Goal: Task Accomplishment & Management: Complete application form

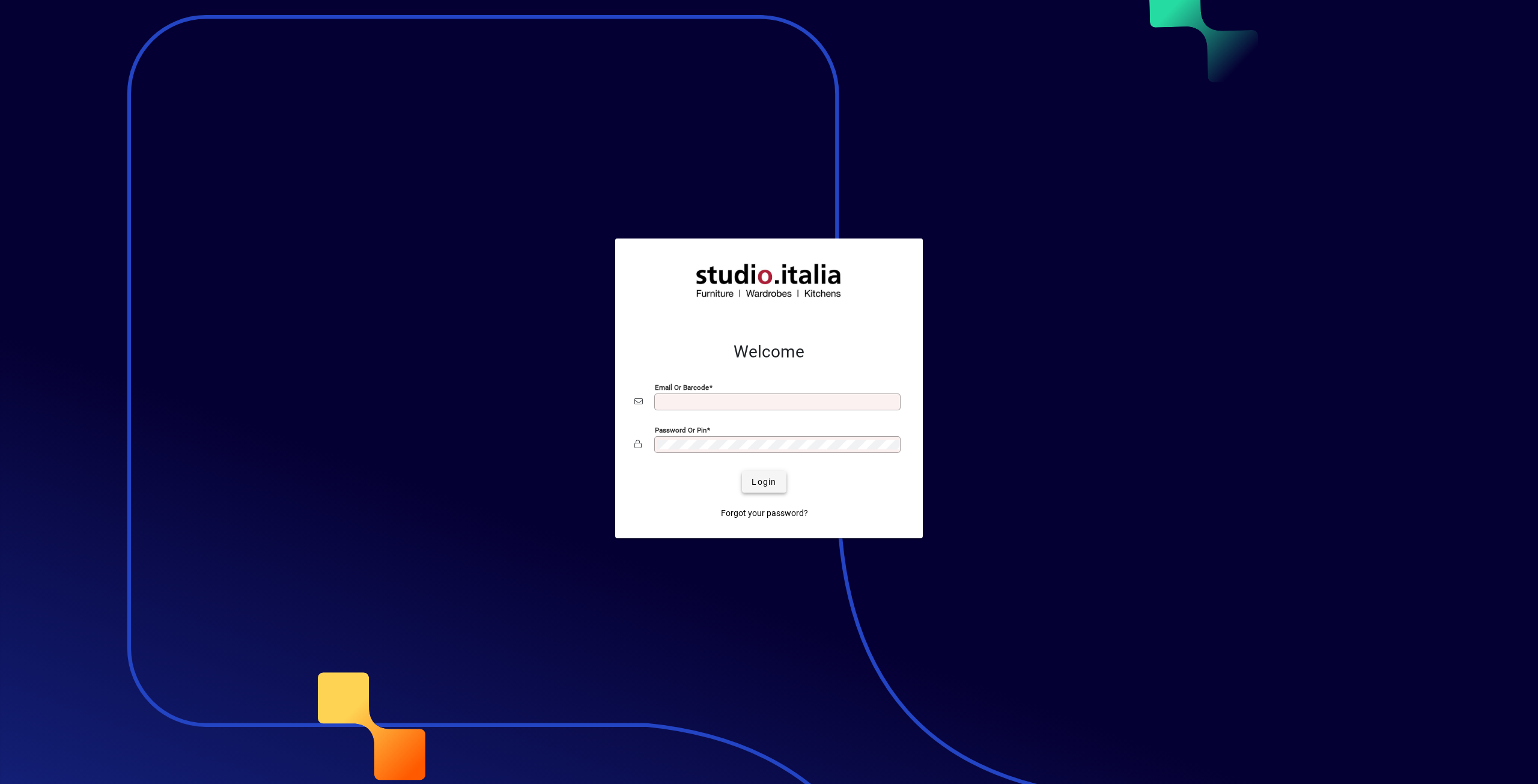
type input "**********"
click at [764, 482] on span "Login" at bounding box center [764, 482] width 24 height 12
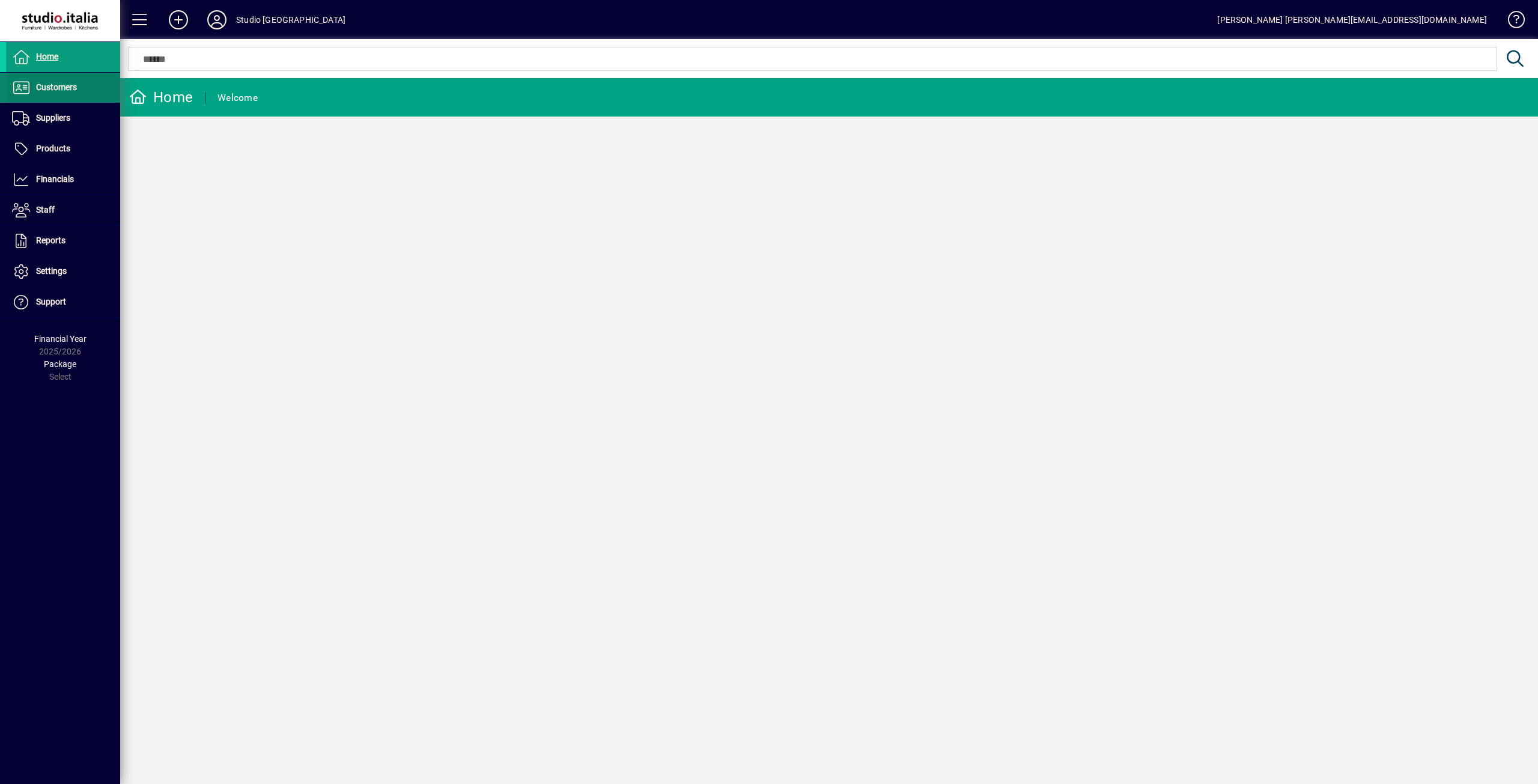
click at [68, 89] on span "Customers" at bounding box center [56, 87] width 41 height 10
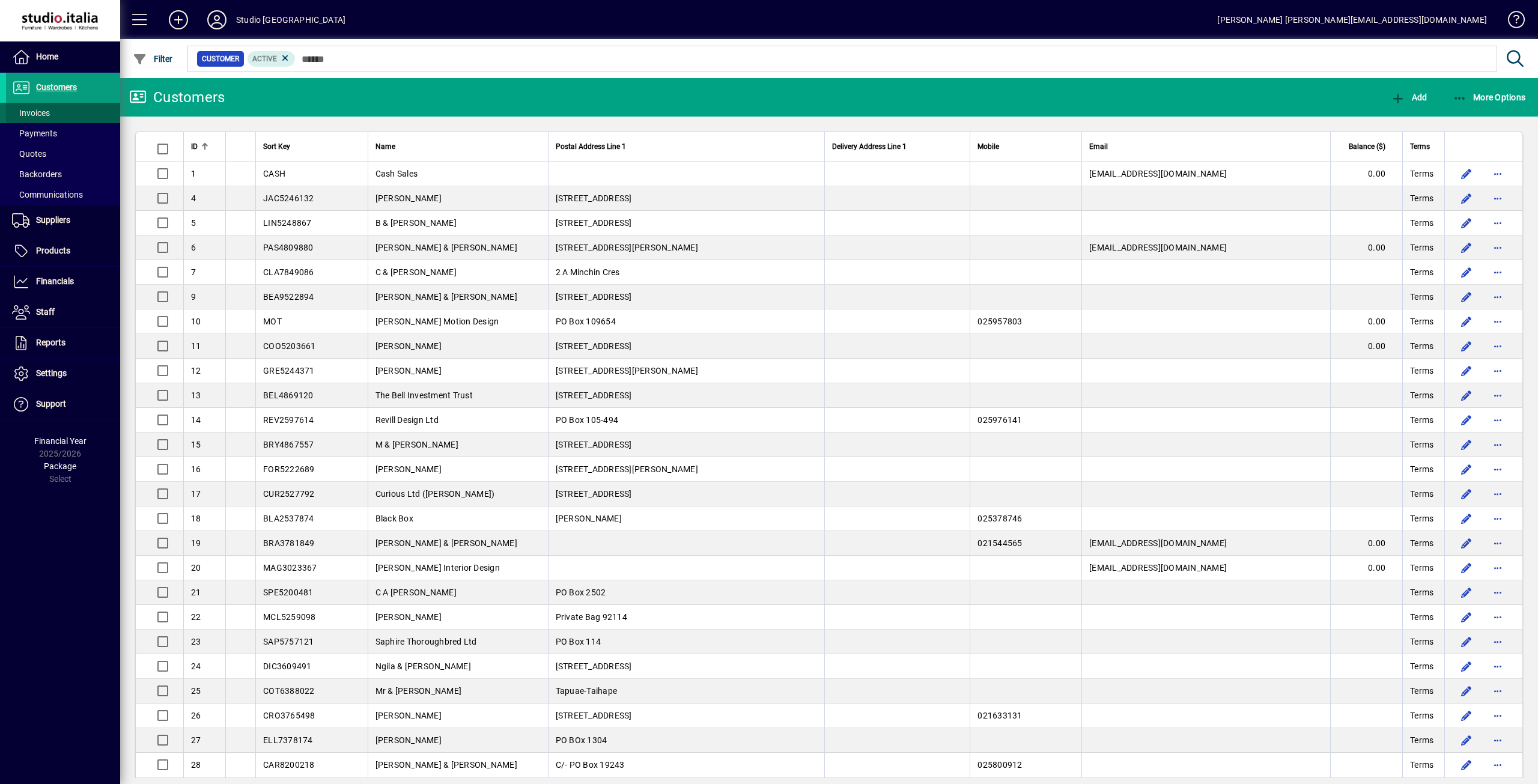
click at [45, 111] on span "Invoices" at bounding box center [31, 113] width 38 height 10
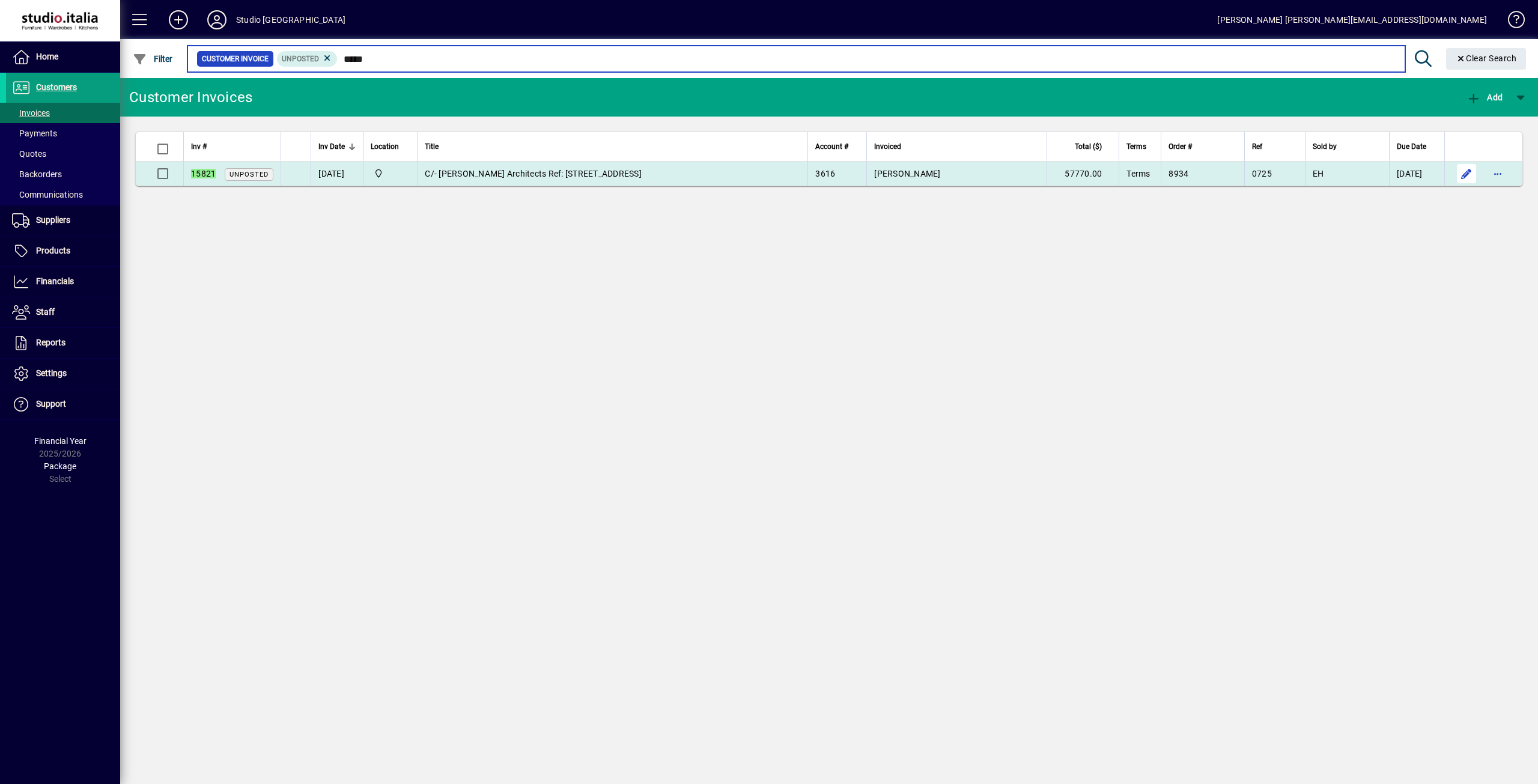
type input "*****"
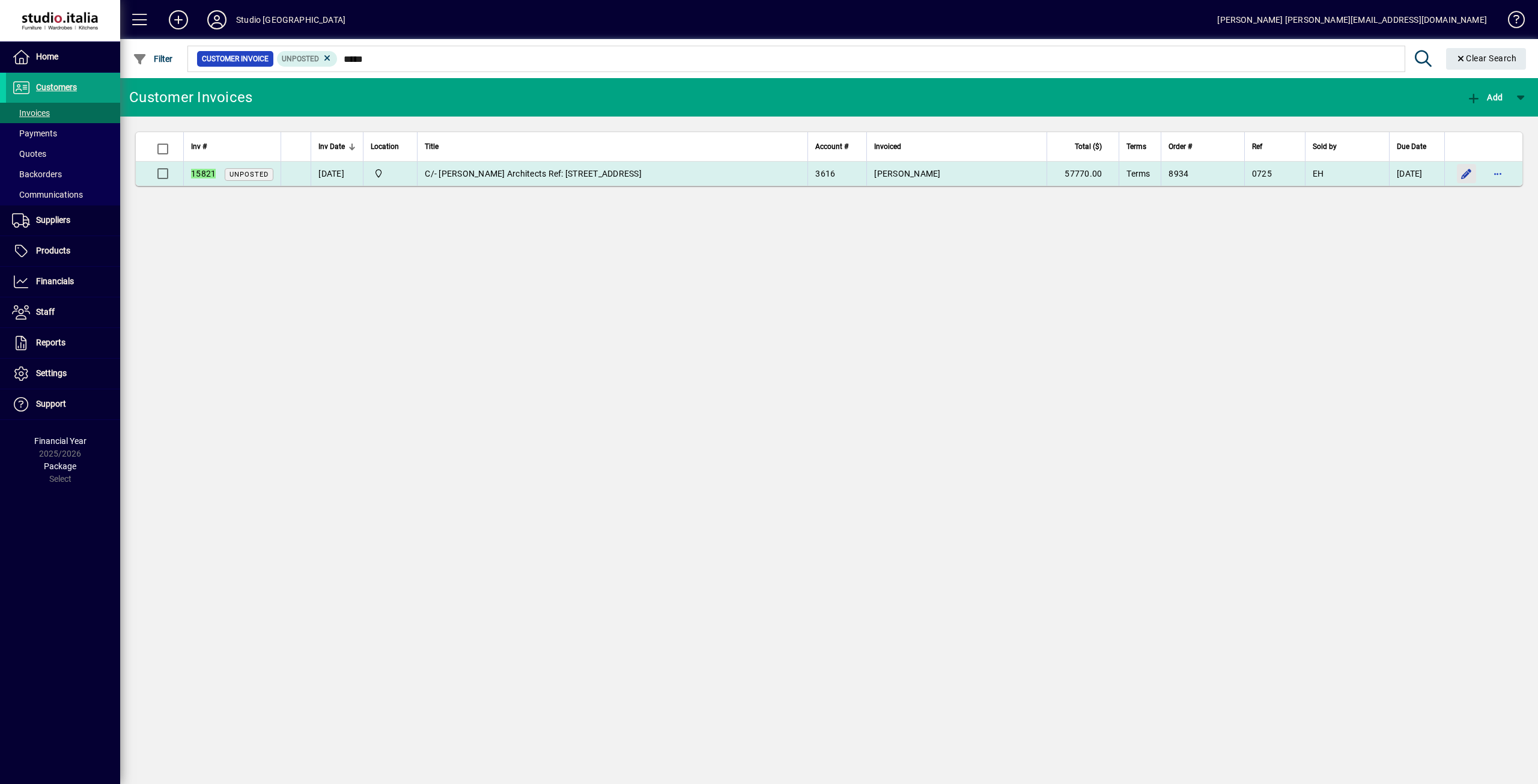
click at [1467, 174] on span "button" at bounding box center [1466, 173] width 29 height 29
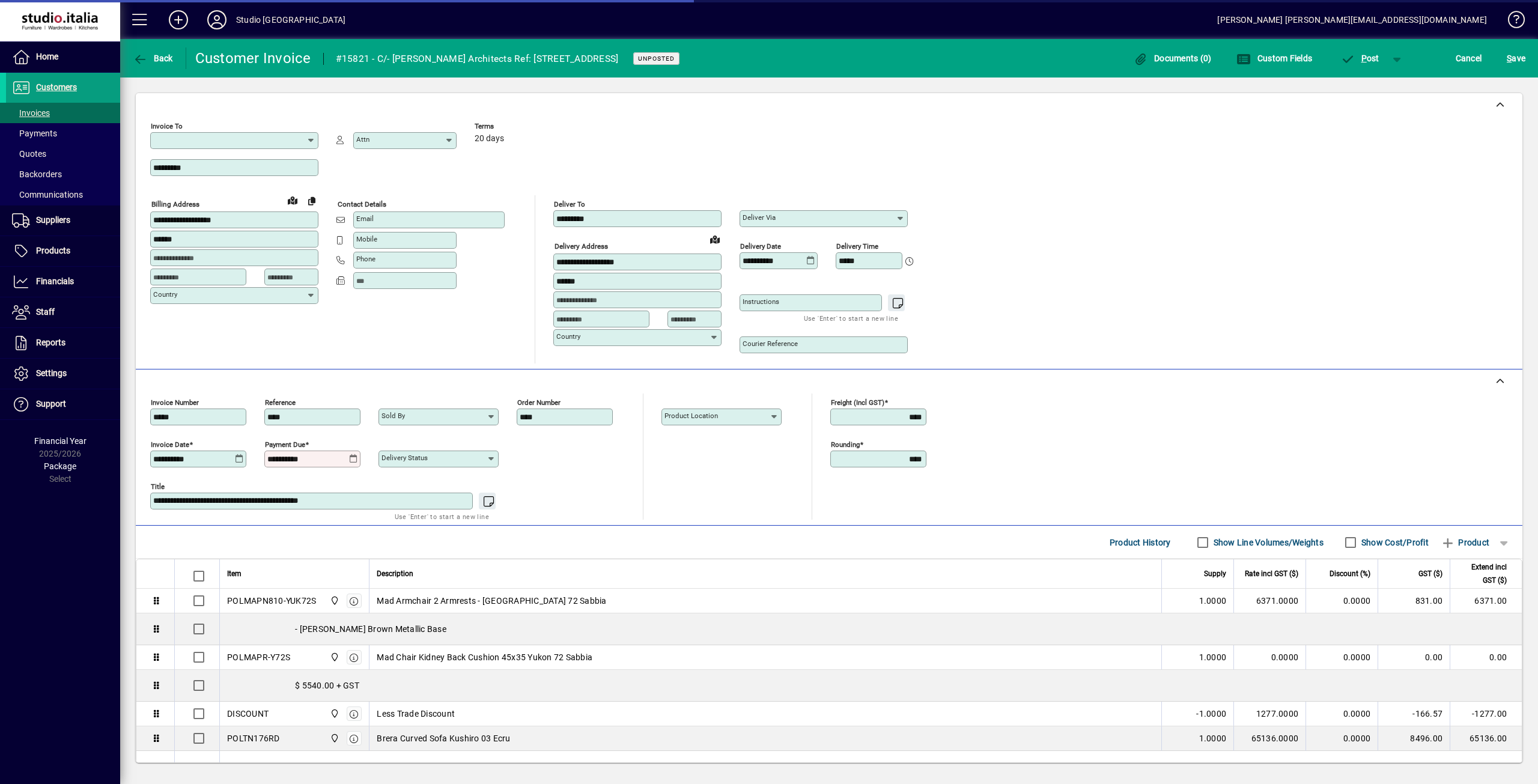
type input "**********"
click at [358, 459] on icon at bounding box center [353, 459] width 9 height 10
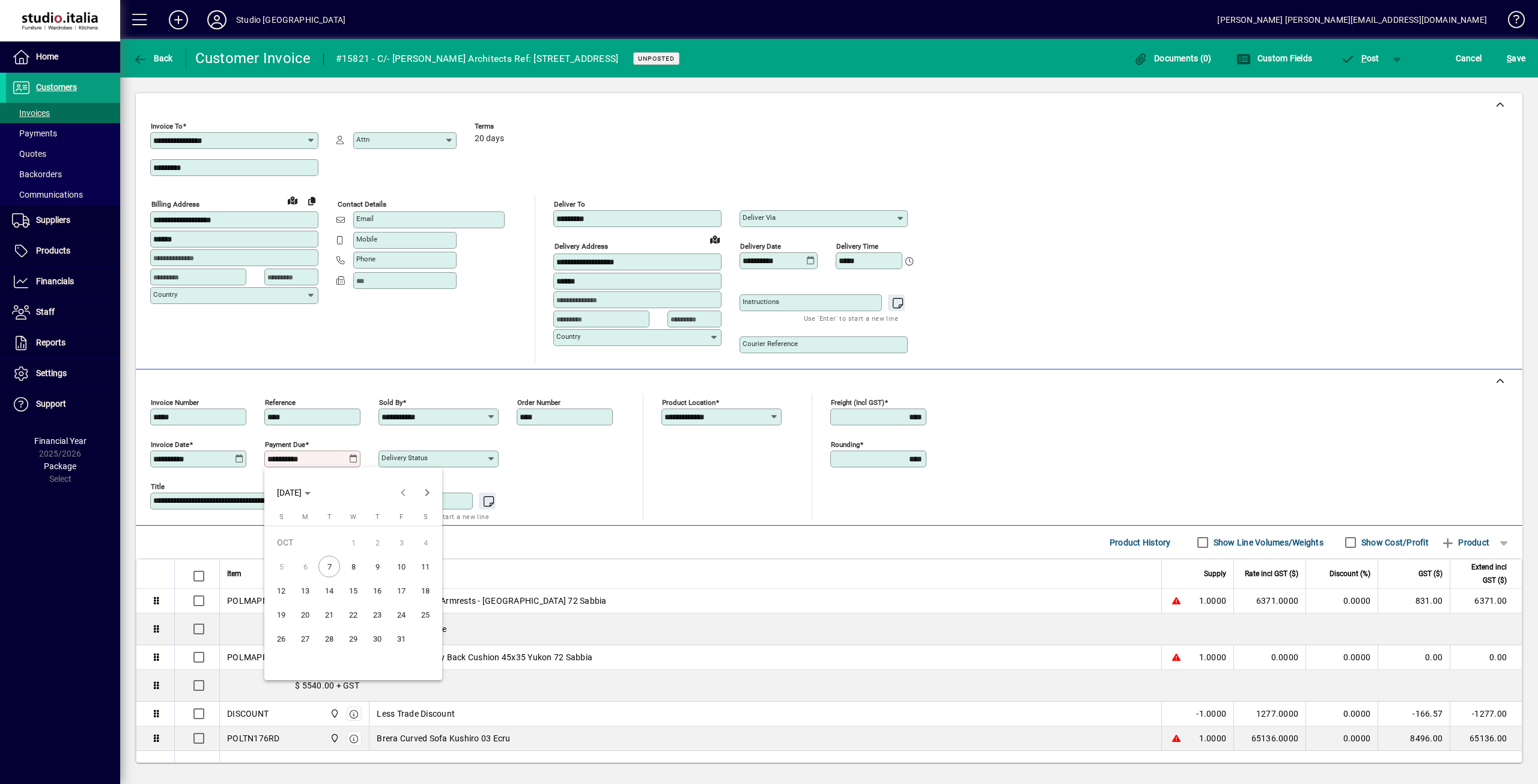
click at [397, 567] on span "10" at bounding box center [401, 566] width 22 height 22
type input "**********"
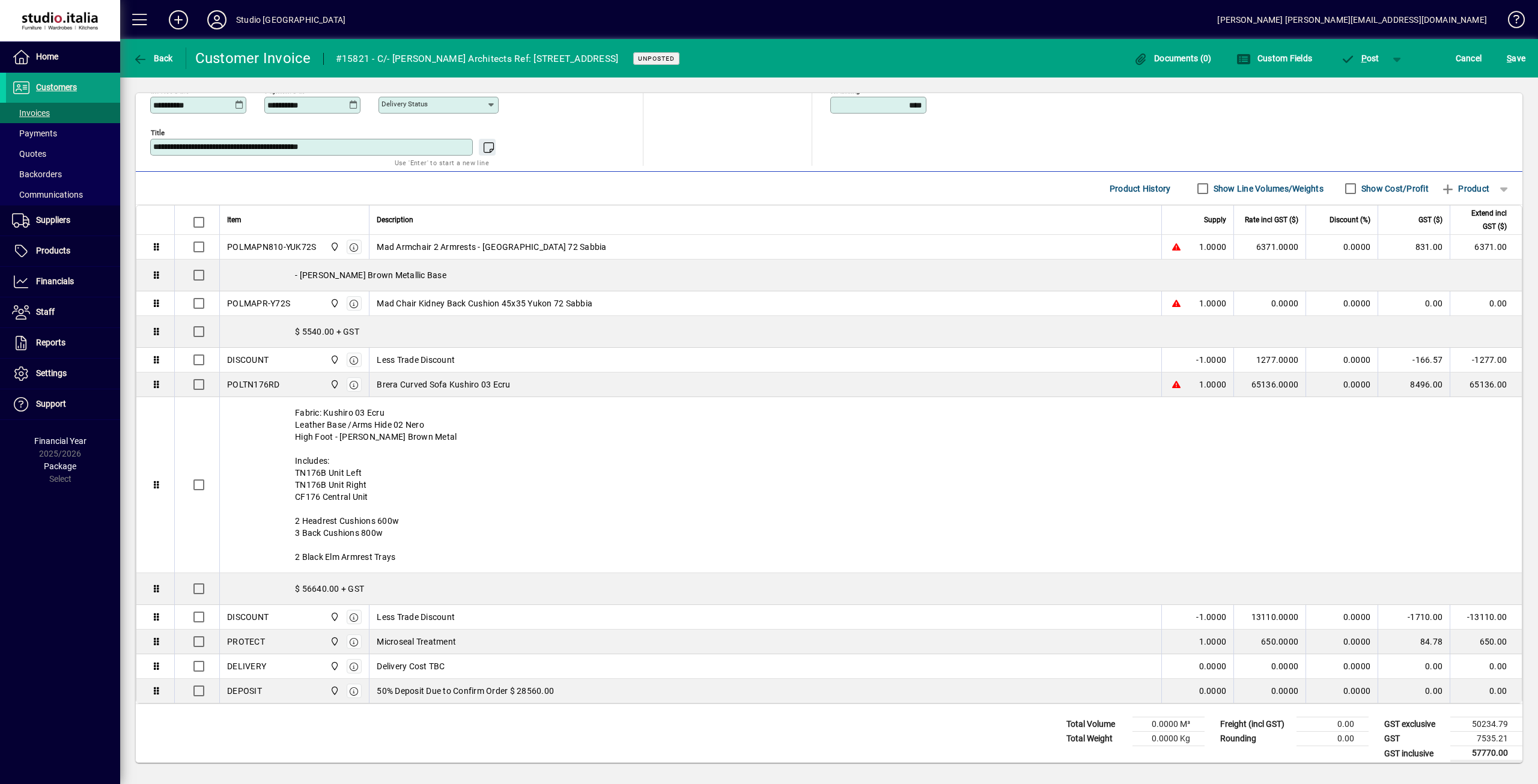
scroll to position [363, 0]
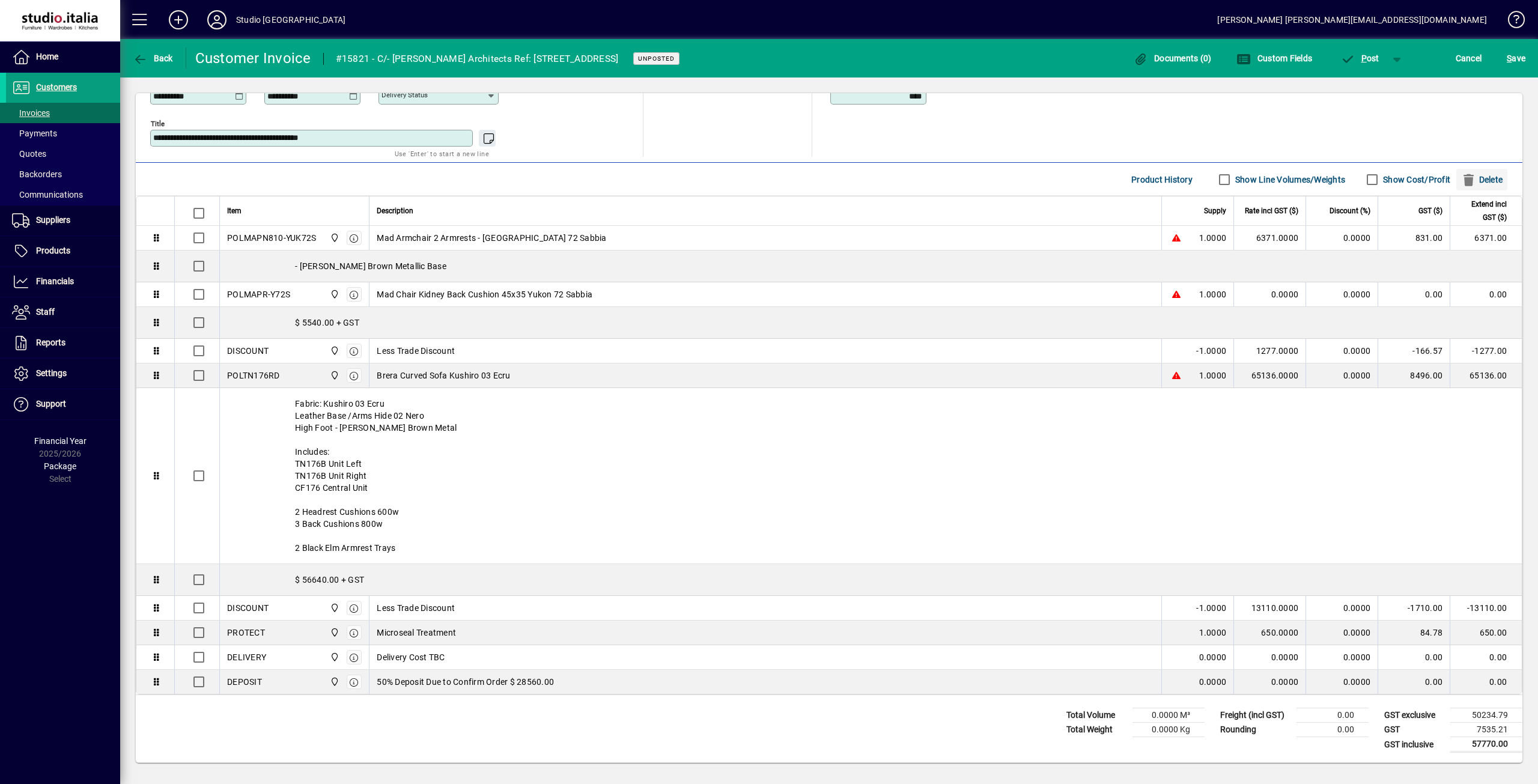
click at [1467, 180] on span "Delete" at bounding box center [1481, 180] width 41 height 19
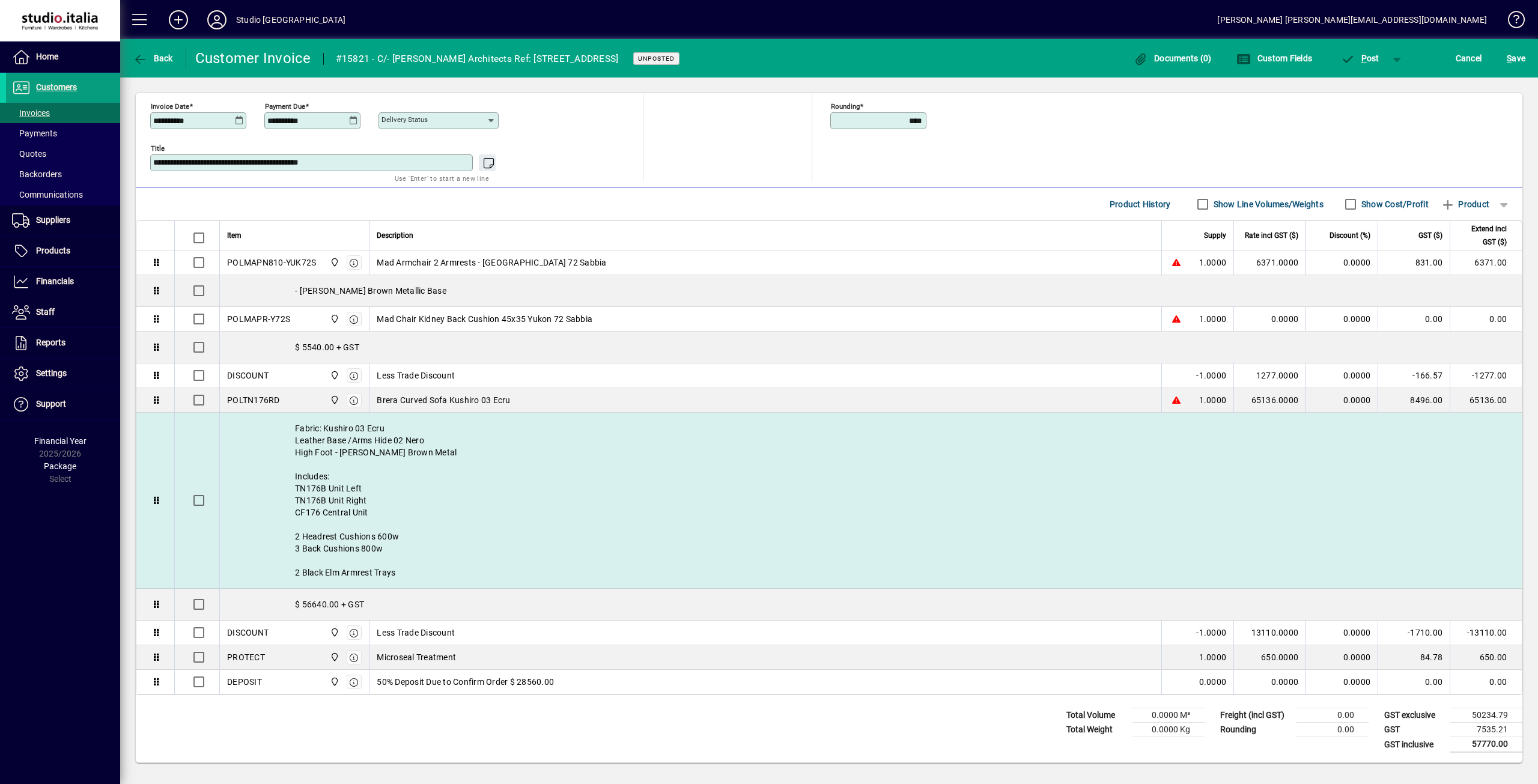
scroll to position [338, 0]
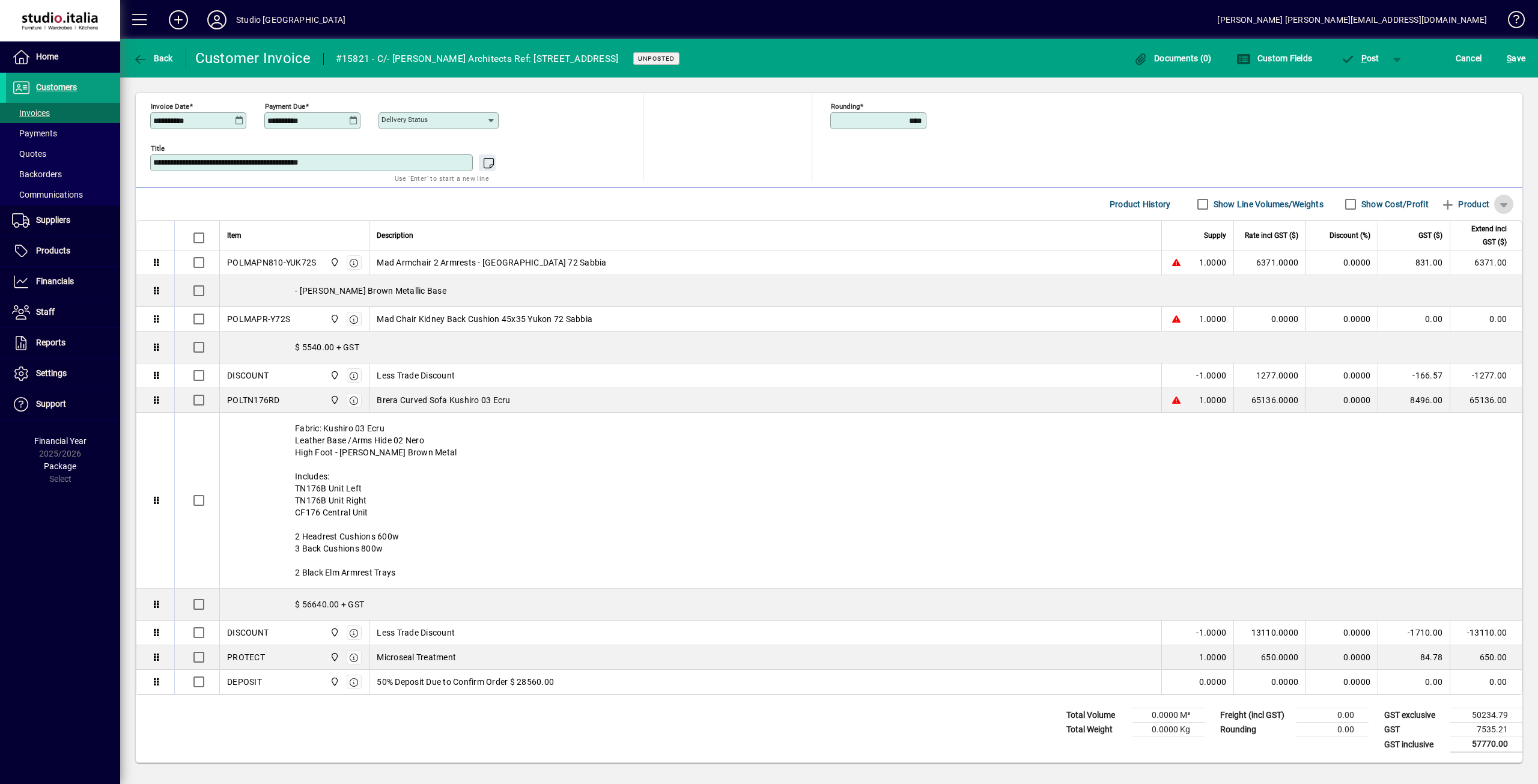
click at [1497, 208] on span "button" at bounding box center [1504, 204] width 29 height 29
click at [1458, 272] on span "Note" at bounding box center [1444, 273] width 30 height 14
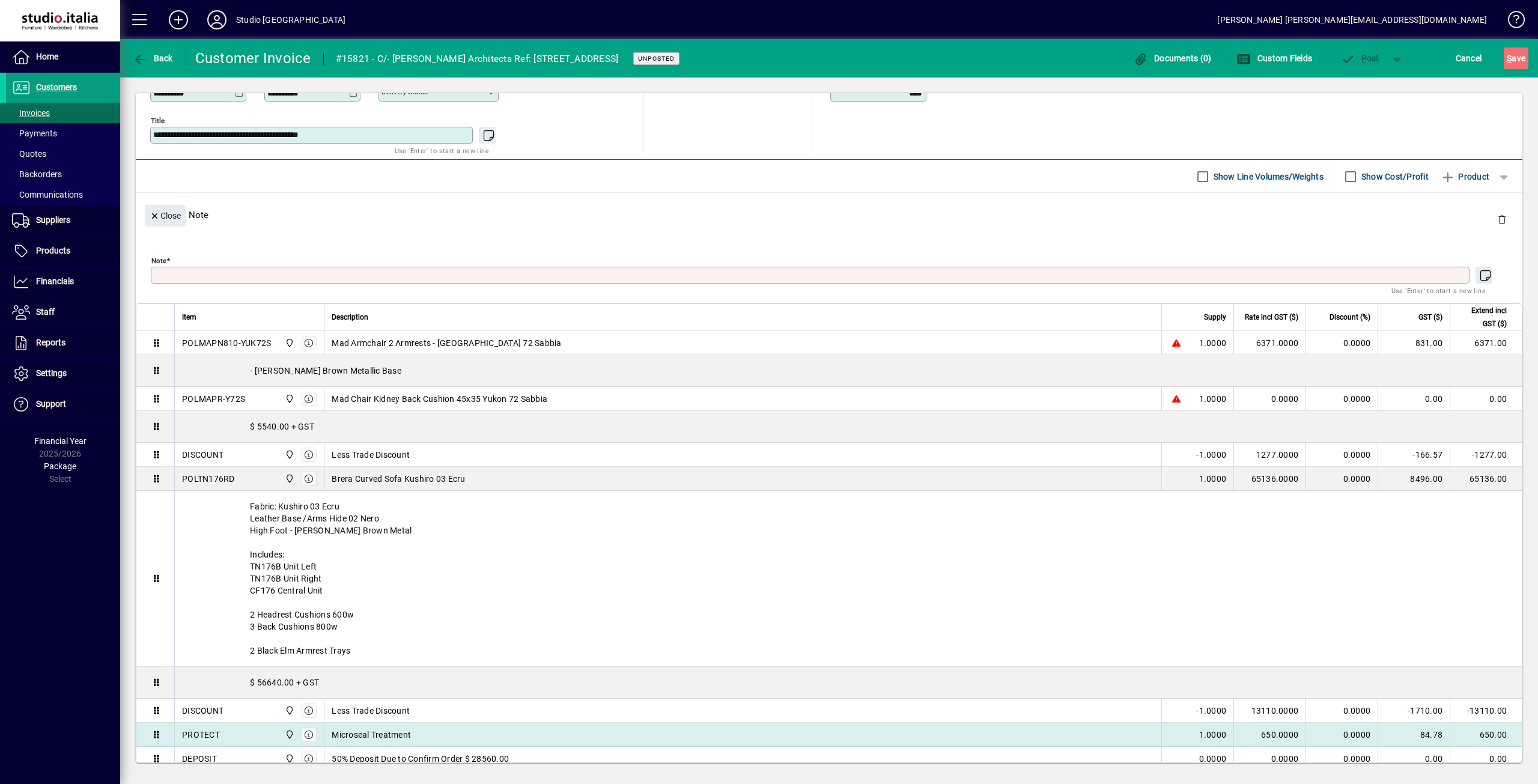
scroll to position [129, 0]
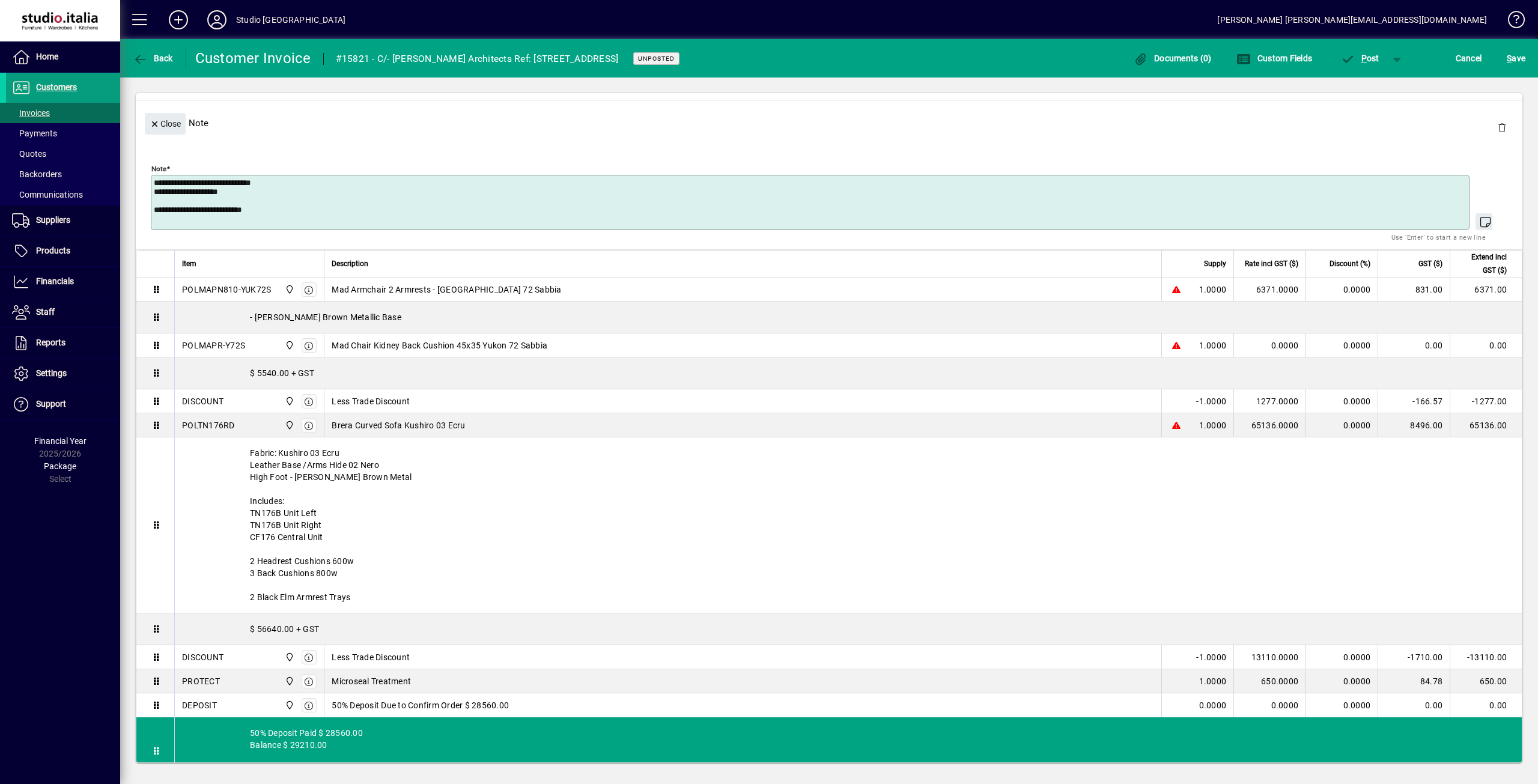
paste textarea "**********"
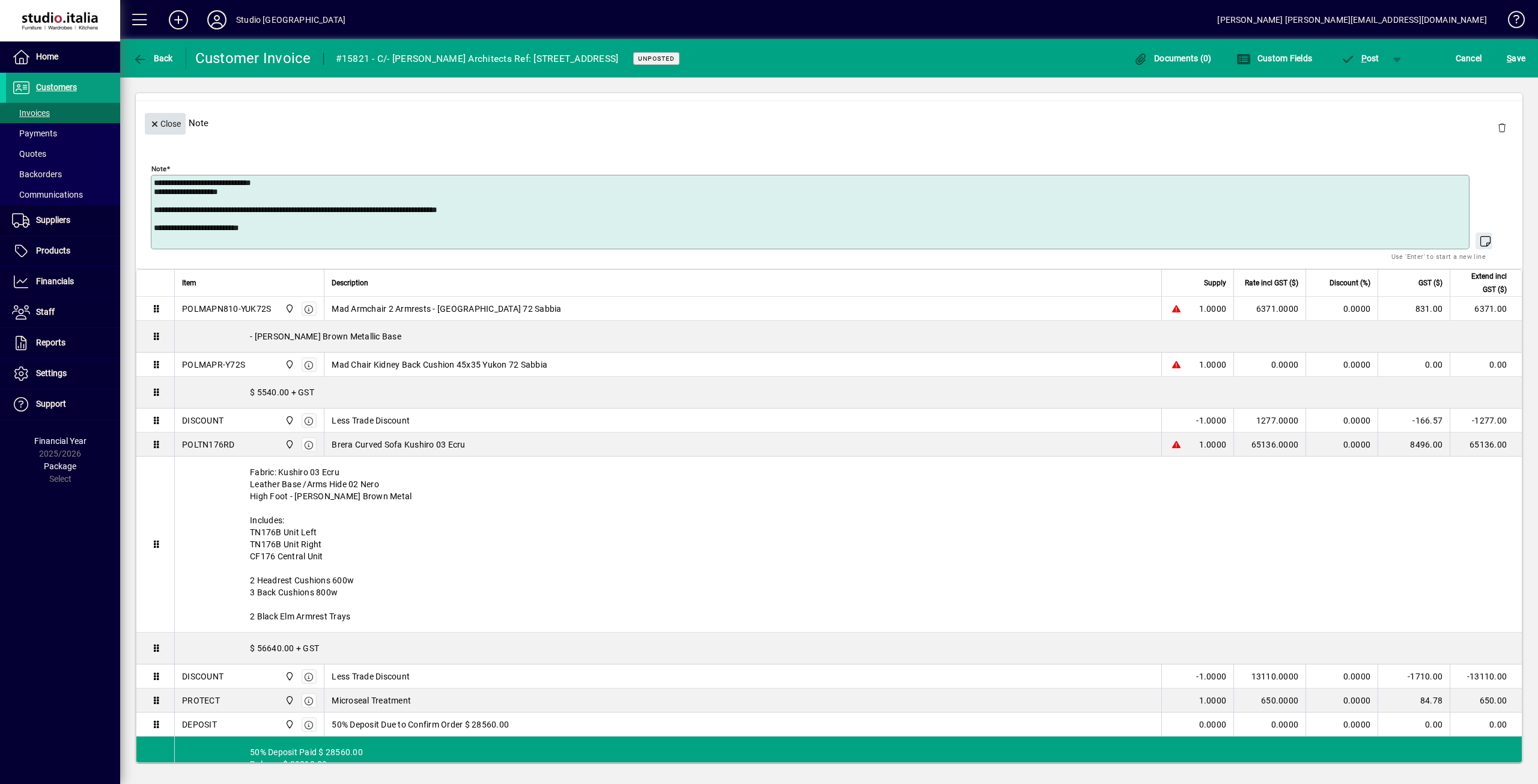
type textarea "**********"
click at [152, 114] on span "Close" at bounding box center [165, 124] width 31 height 20
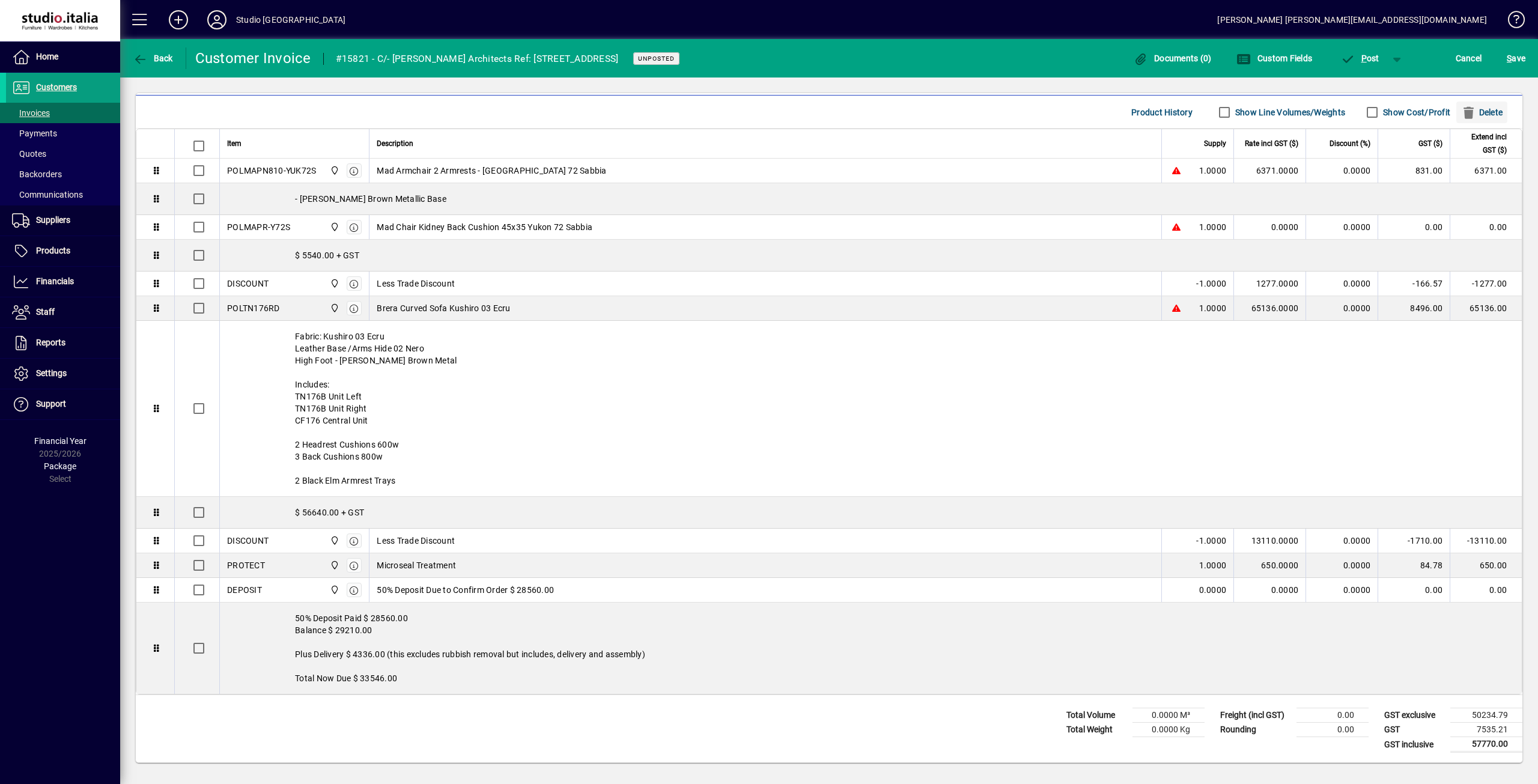
click at [1485, 112] on span "Delete" at bounding box center [1481, 113] width 41 height 19
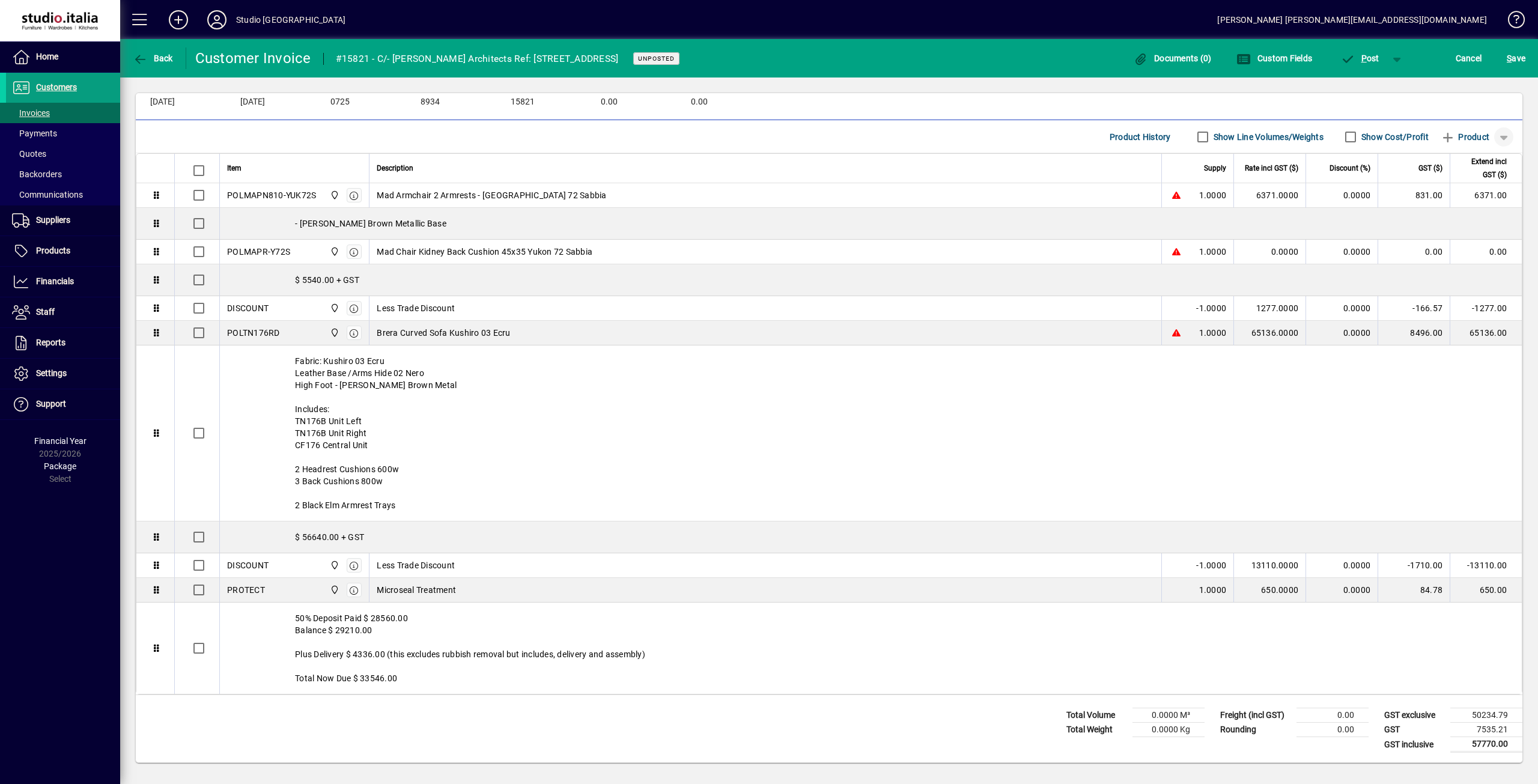
click at [1495, 135] on span "button" at bounding box center [1504, 136] width 29 height 29
click at [1468, 221] on span "Separator" at bounding box center [1454, 227] width 51 height 14
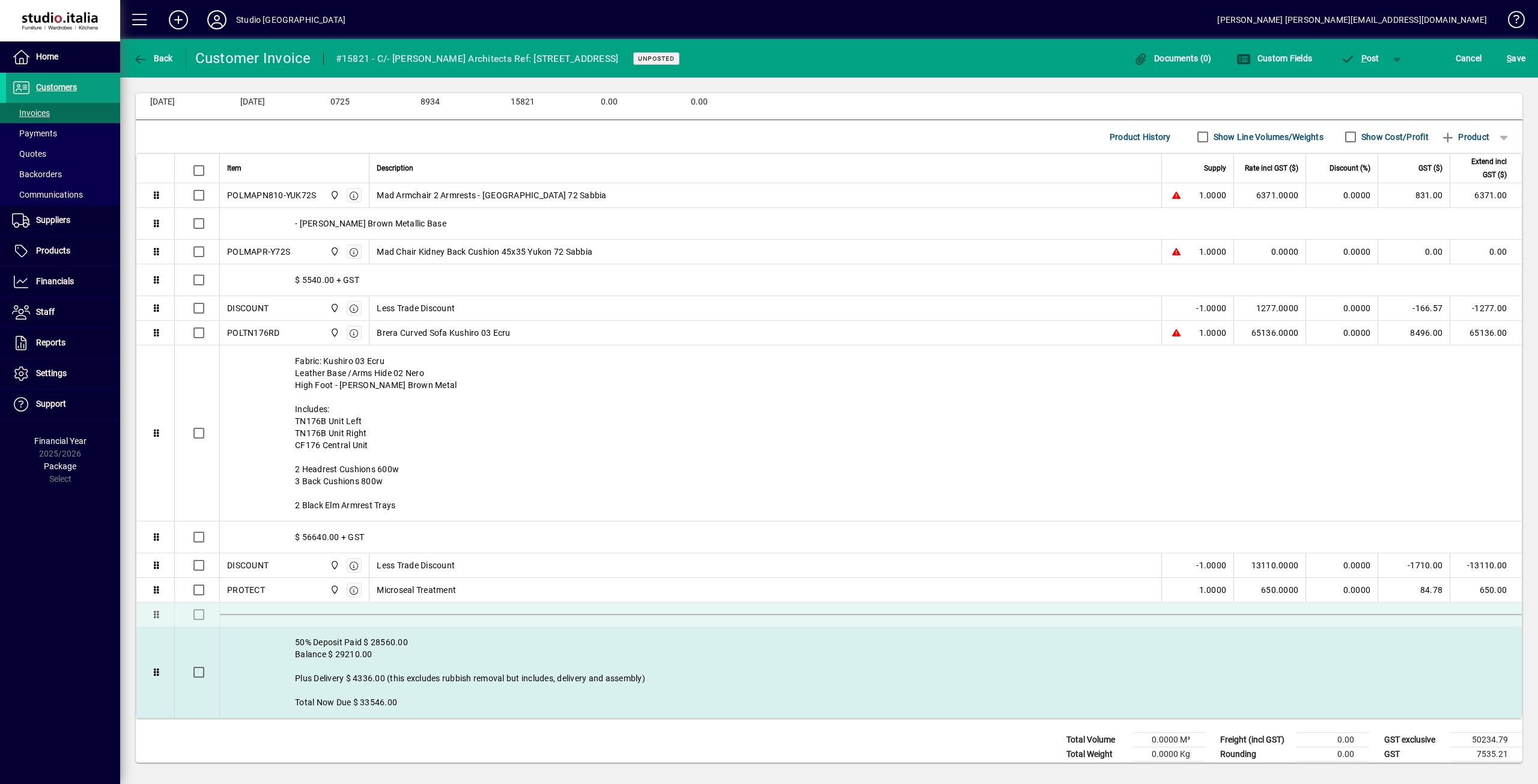
drag, startPoint x: 631, startPoint y: 706, endPoint x: 644, endPoint y: 651, distance: 56.5
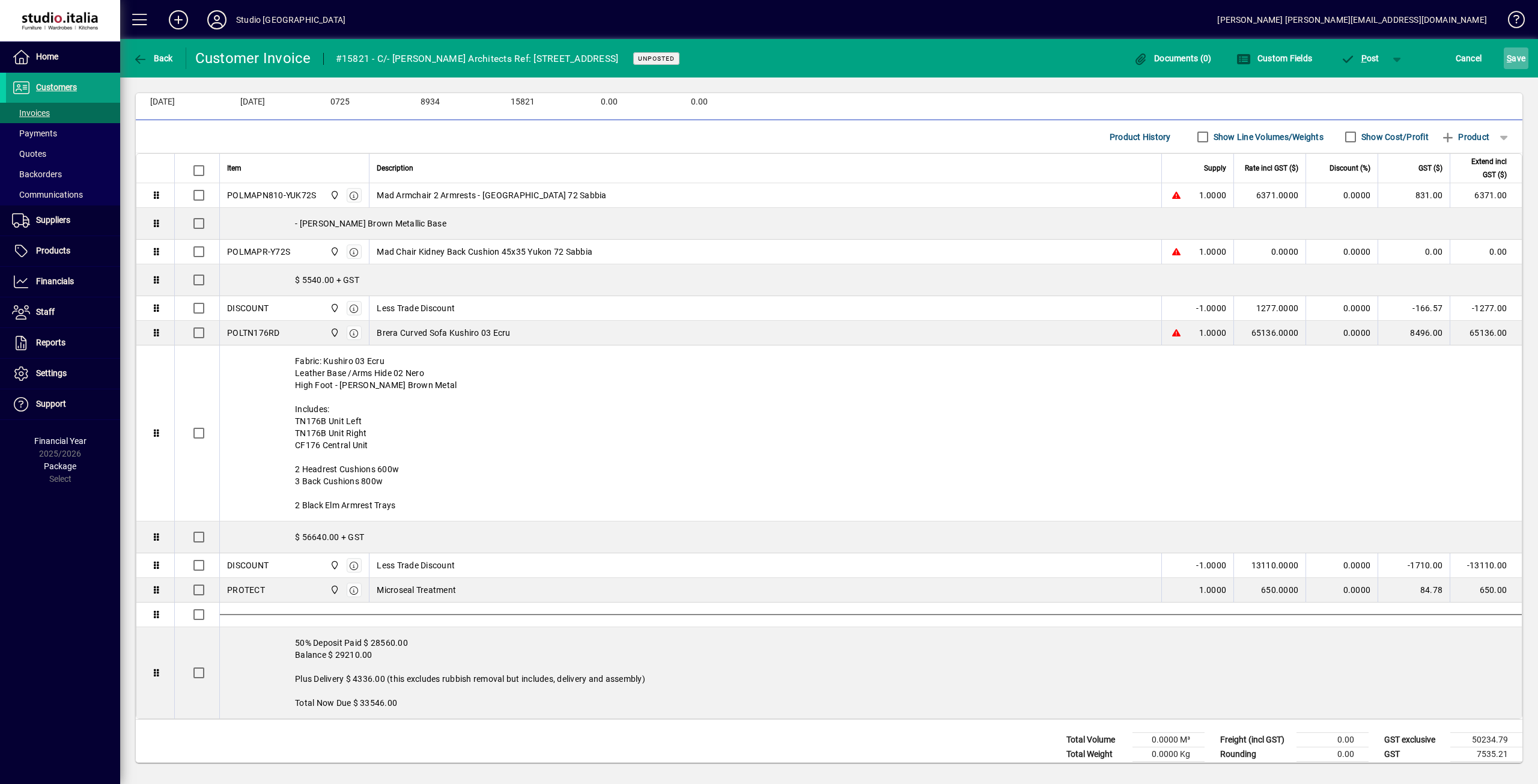
click at [1527, 65] on span "submit" at bounding box center [1516, 58] width 24 height 29
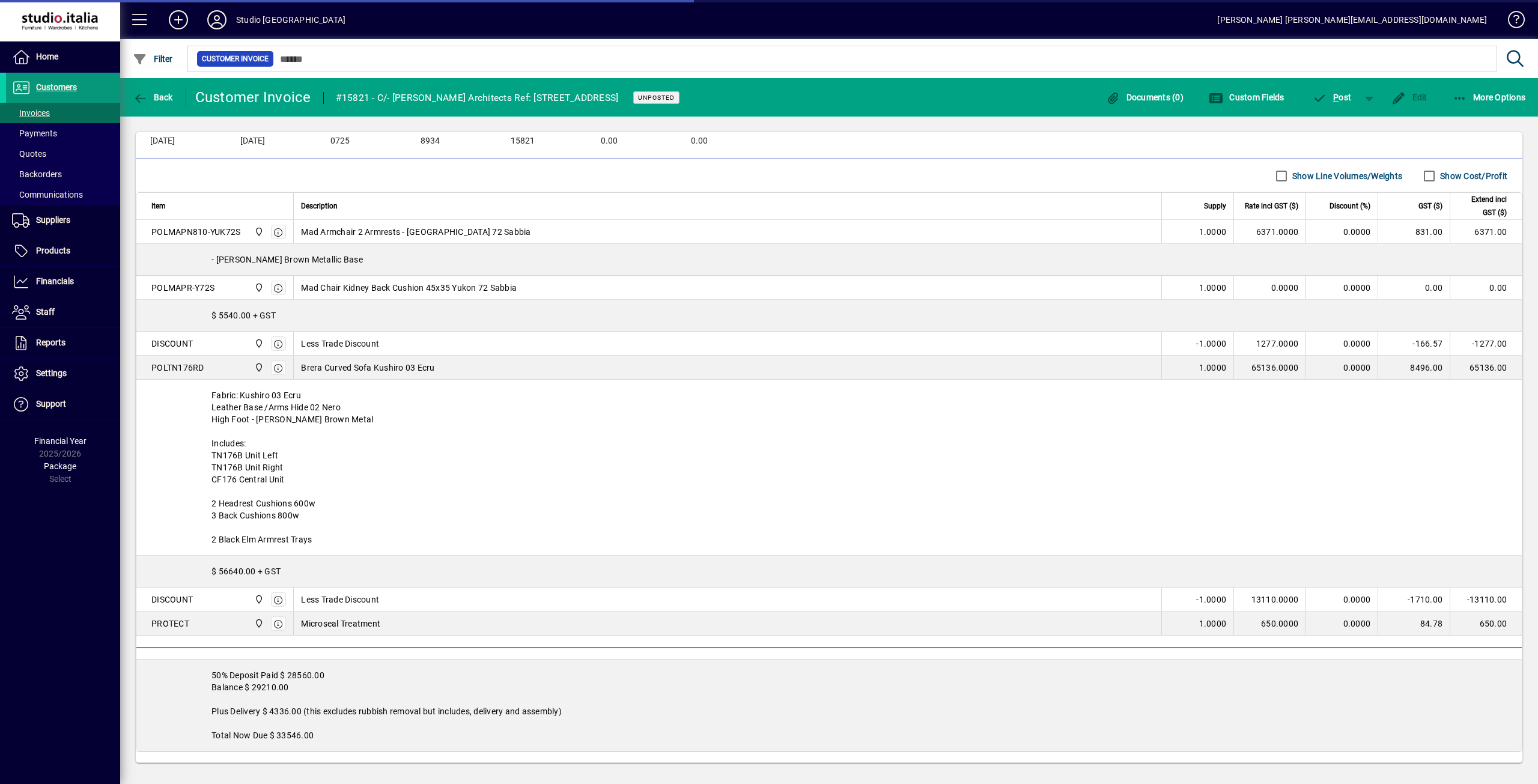
drag, startPoint x: 57, startPoint y: 87, endPoint x: 65, endPoint y: 87, distance: 8.0
click at [57, 87] on span "Customers" at bounding box center [56, 87] width 41 height 10
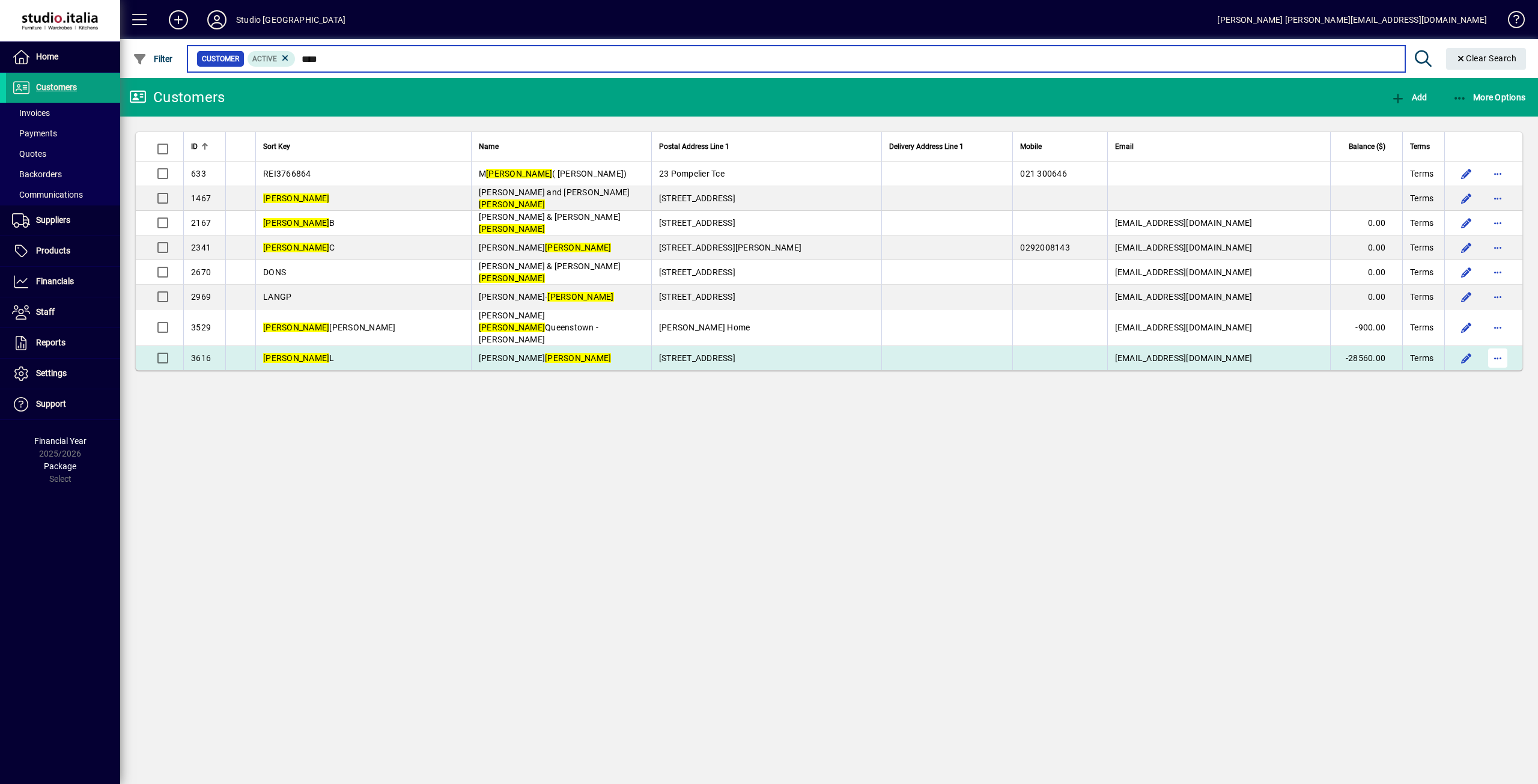
type input "****"
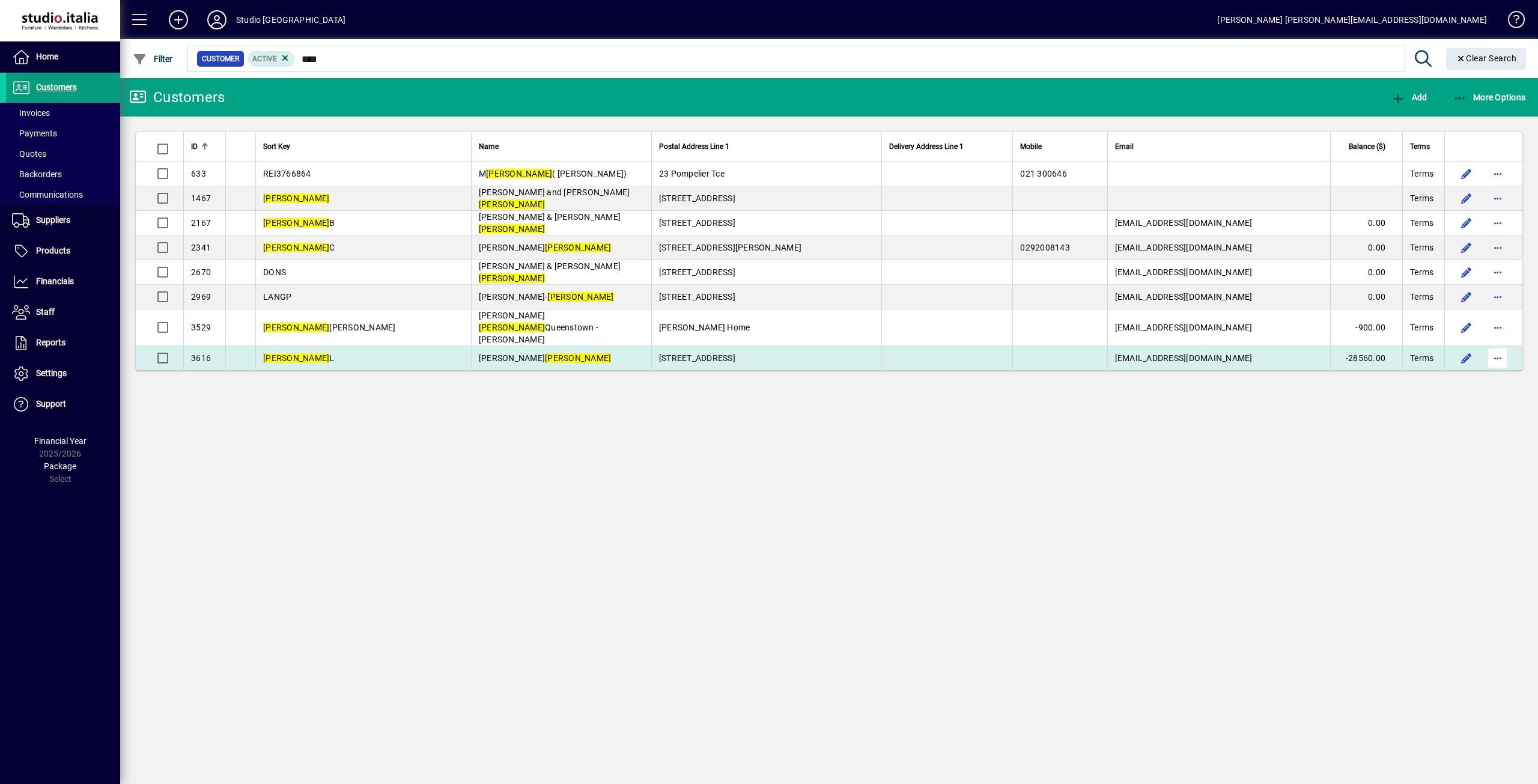
click at [1504, 350] on span "button" at bounding box center [1498, 357] width 29 height 29
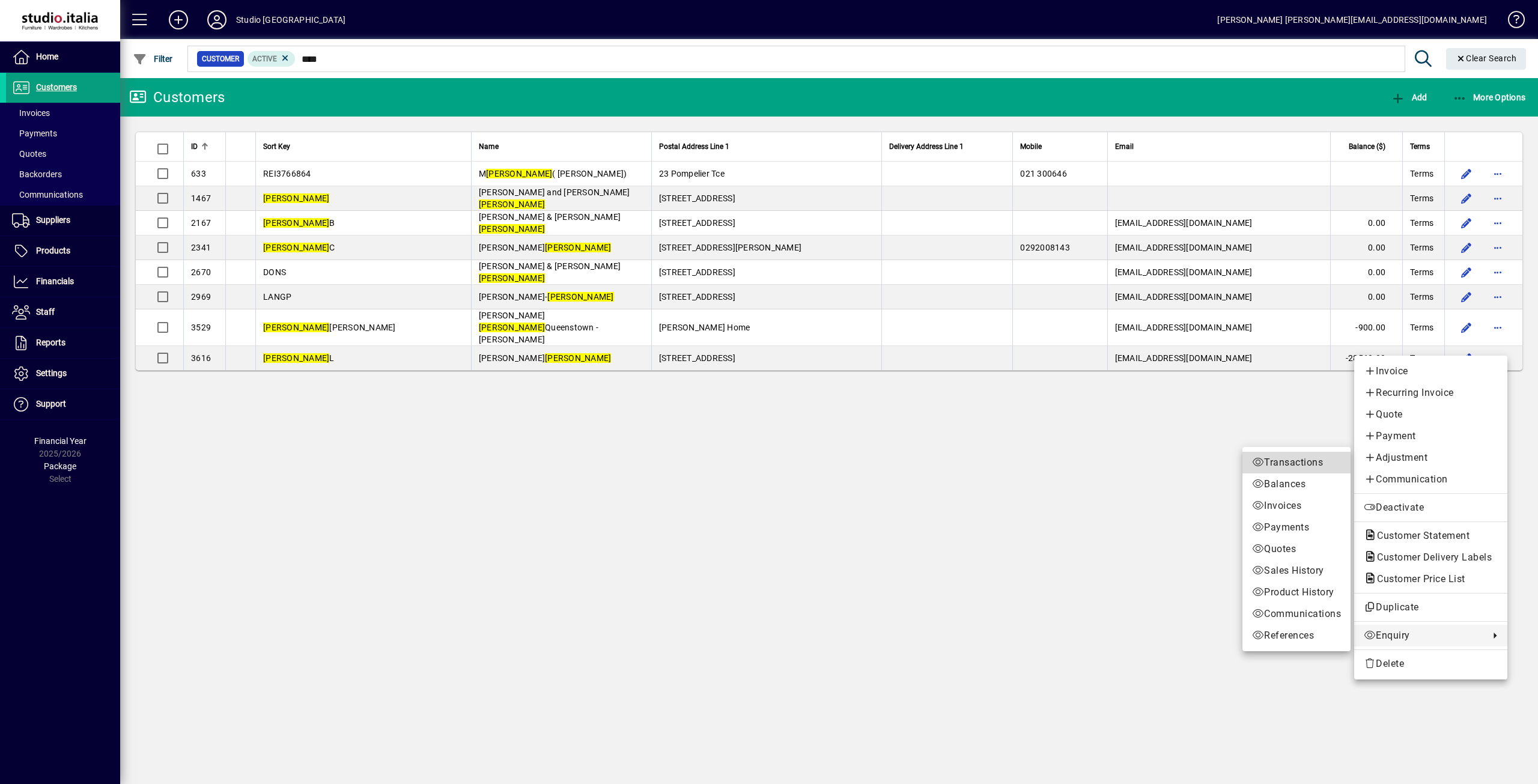
click at [1271, 454] on link "Transactions" at bounding box center [1297, 462] width 108 height 22
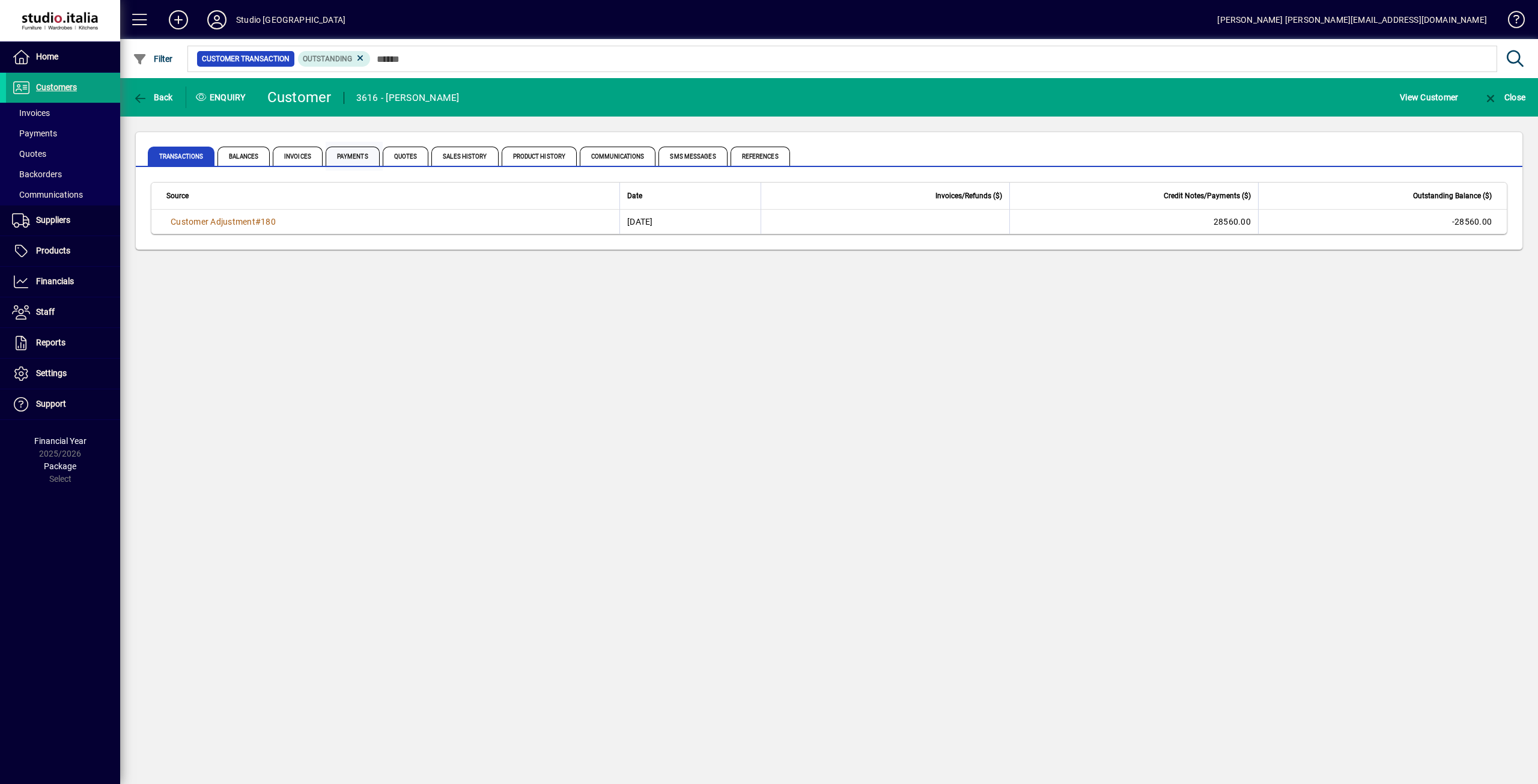
click at [345, 158] on span "Payments" at bounding box center [353, 156] width 54 height 19
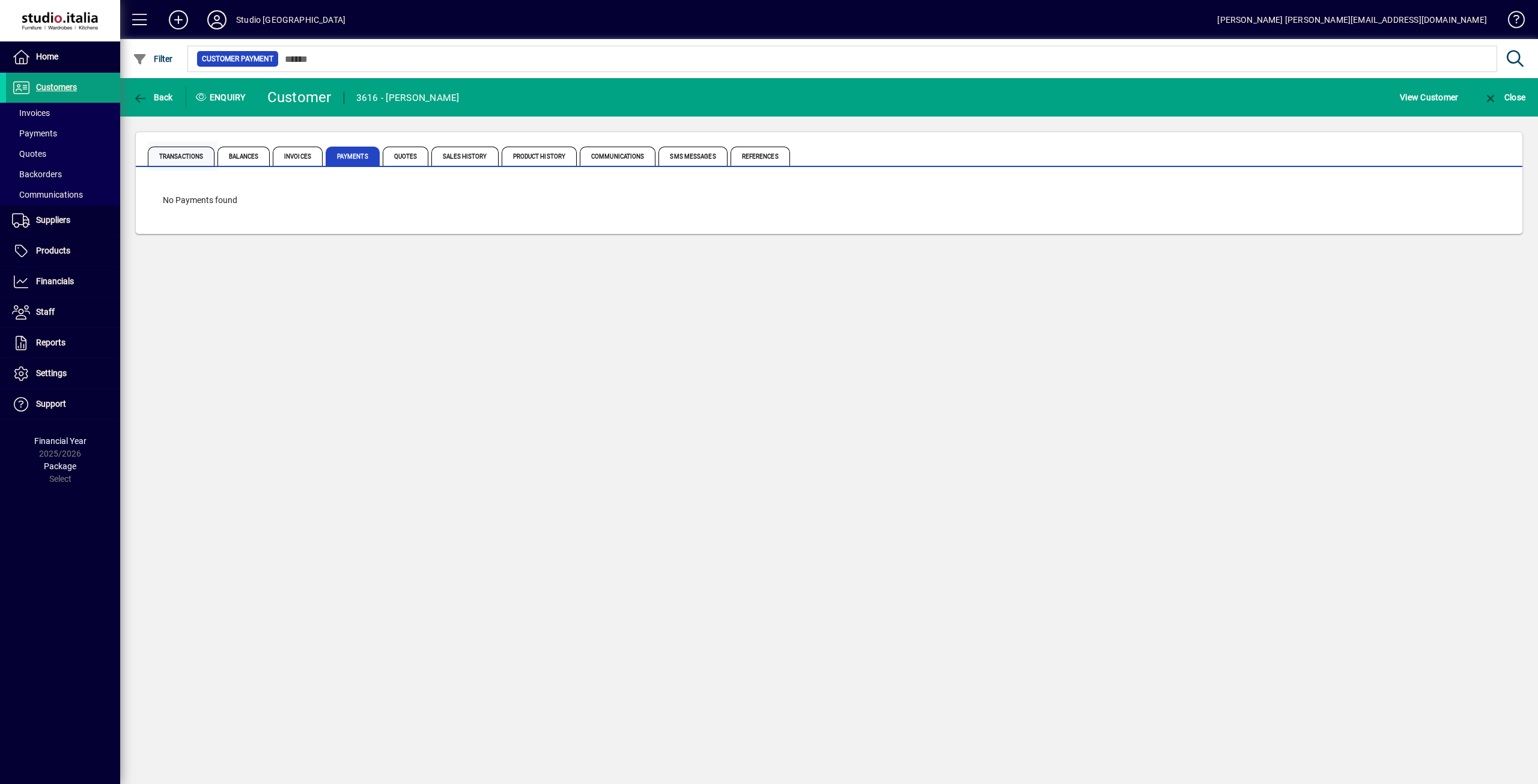
click at [188, 158] on span "Transactions" at bounding box center [181, 156] width 66 height 19
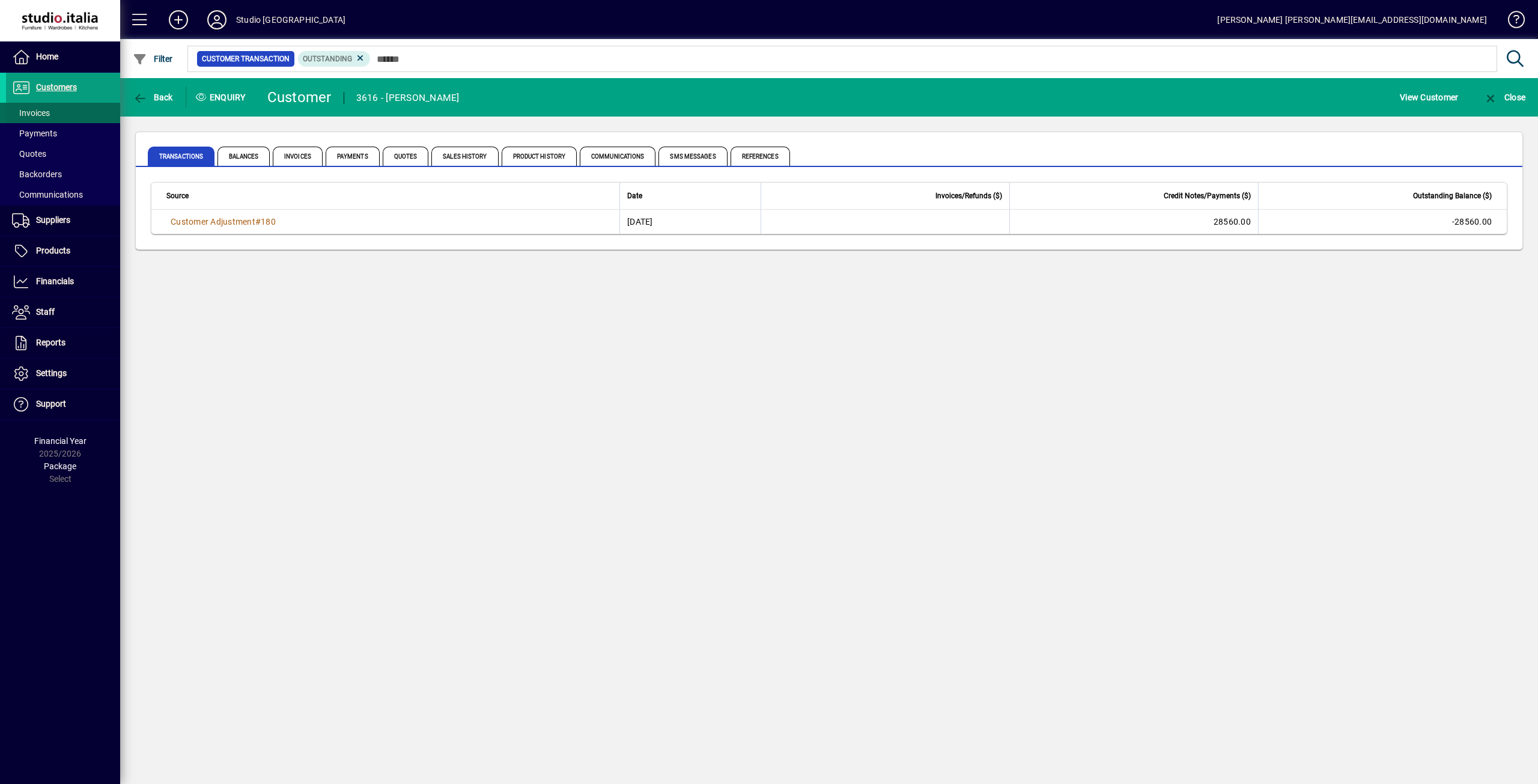
click at [38, 116] on span "Invoices" at bounding box center [31, 113] width 38 height 10
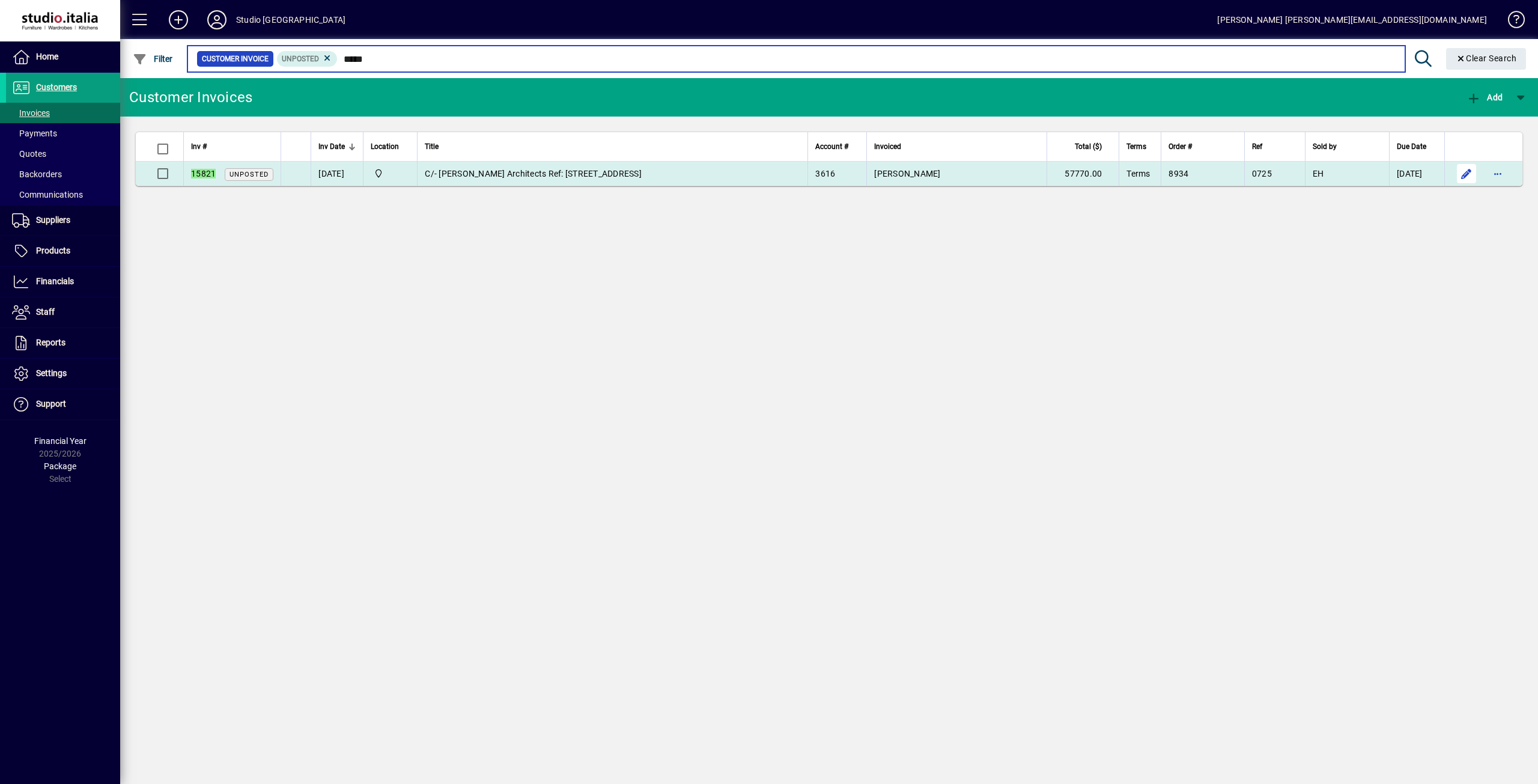
type input "*****"
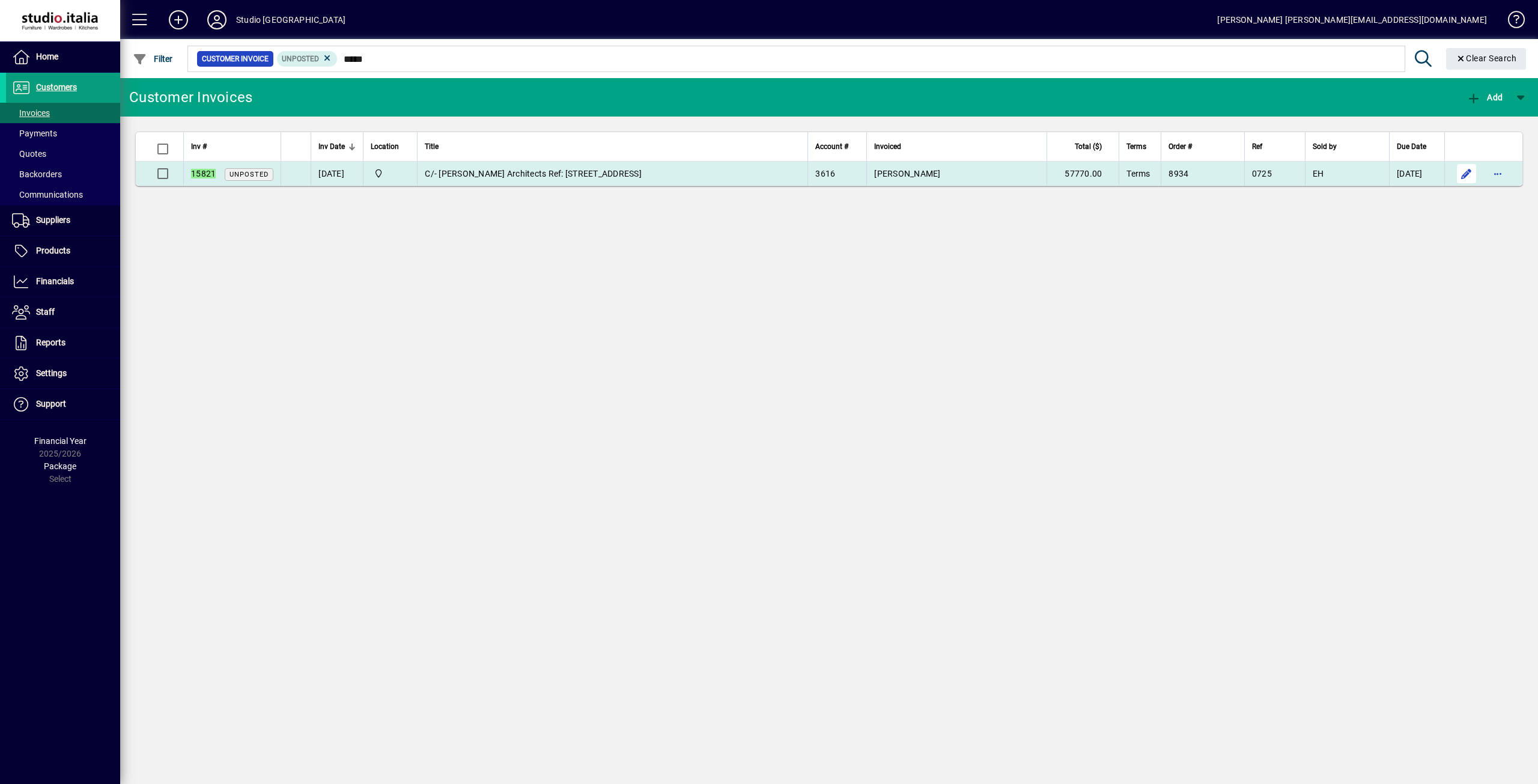
click at [1461, 170] on span "button" at bounding box center [1466, 173] width 29 height 29
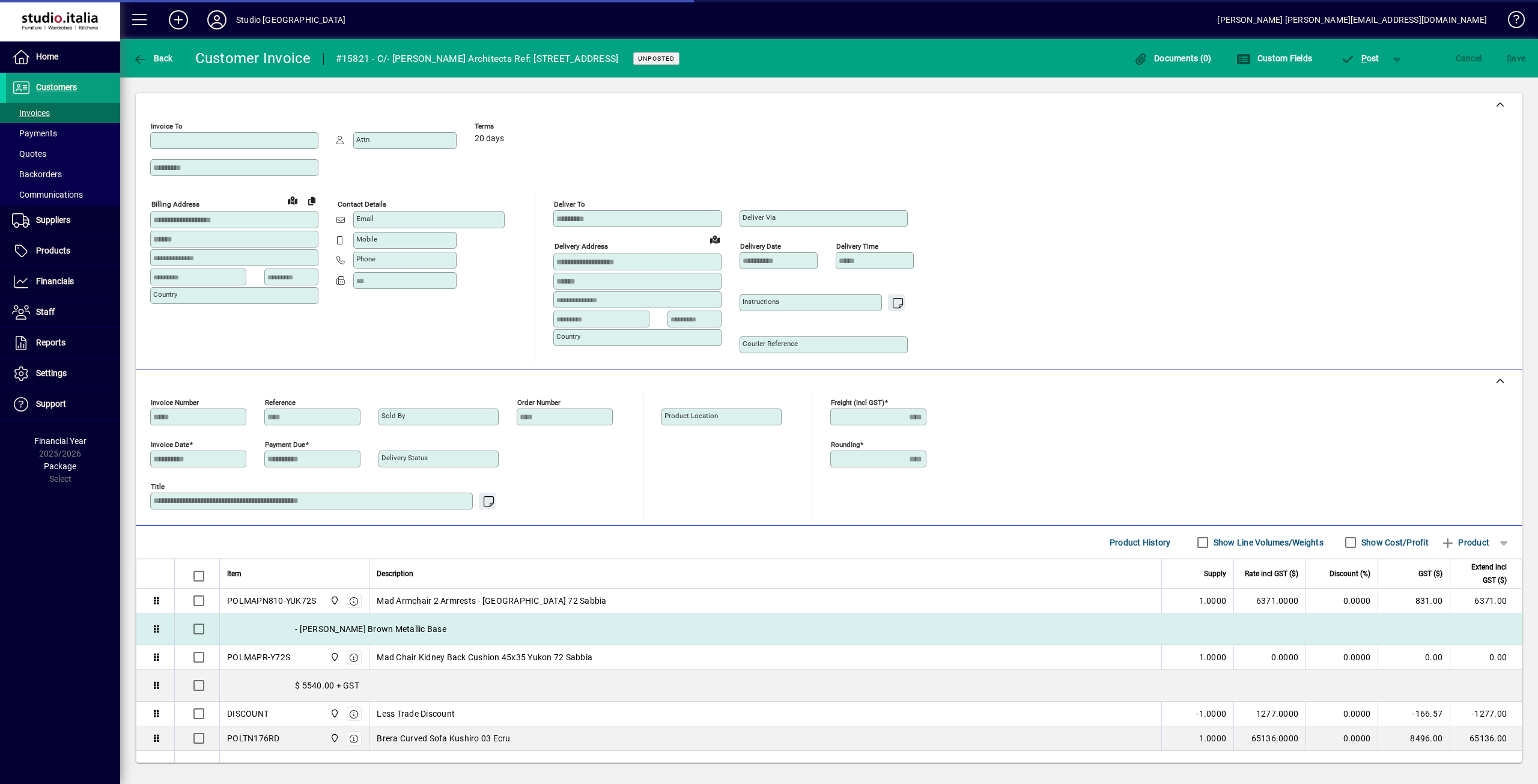
type input "**********"
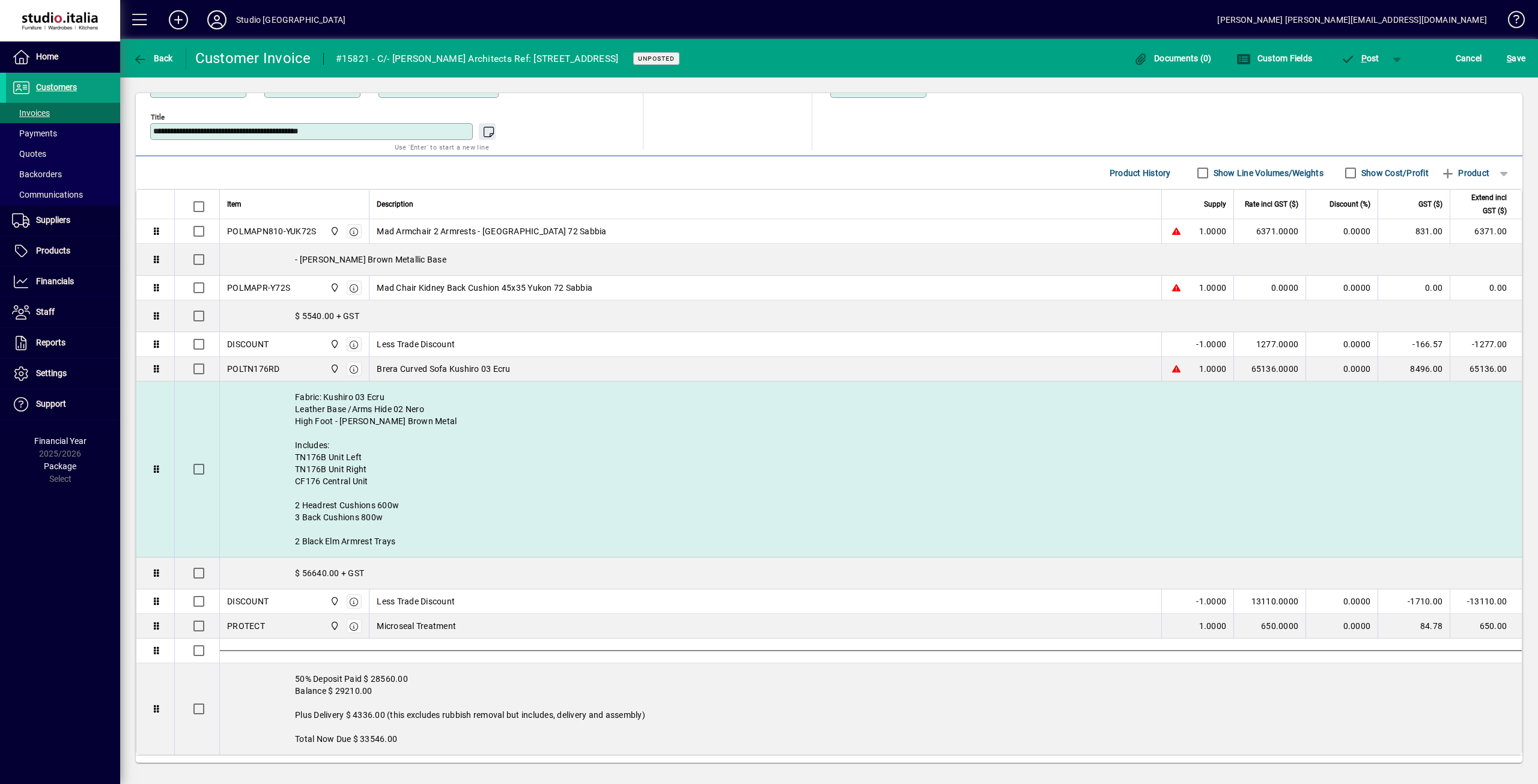
scroll to position [420, 0]
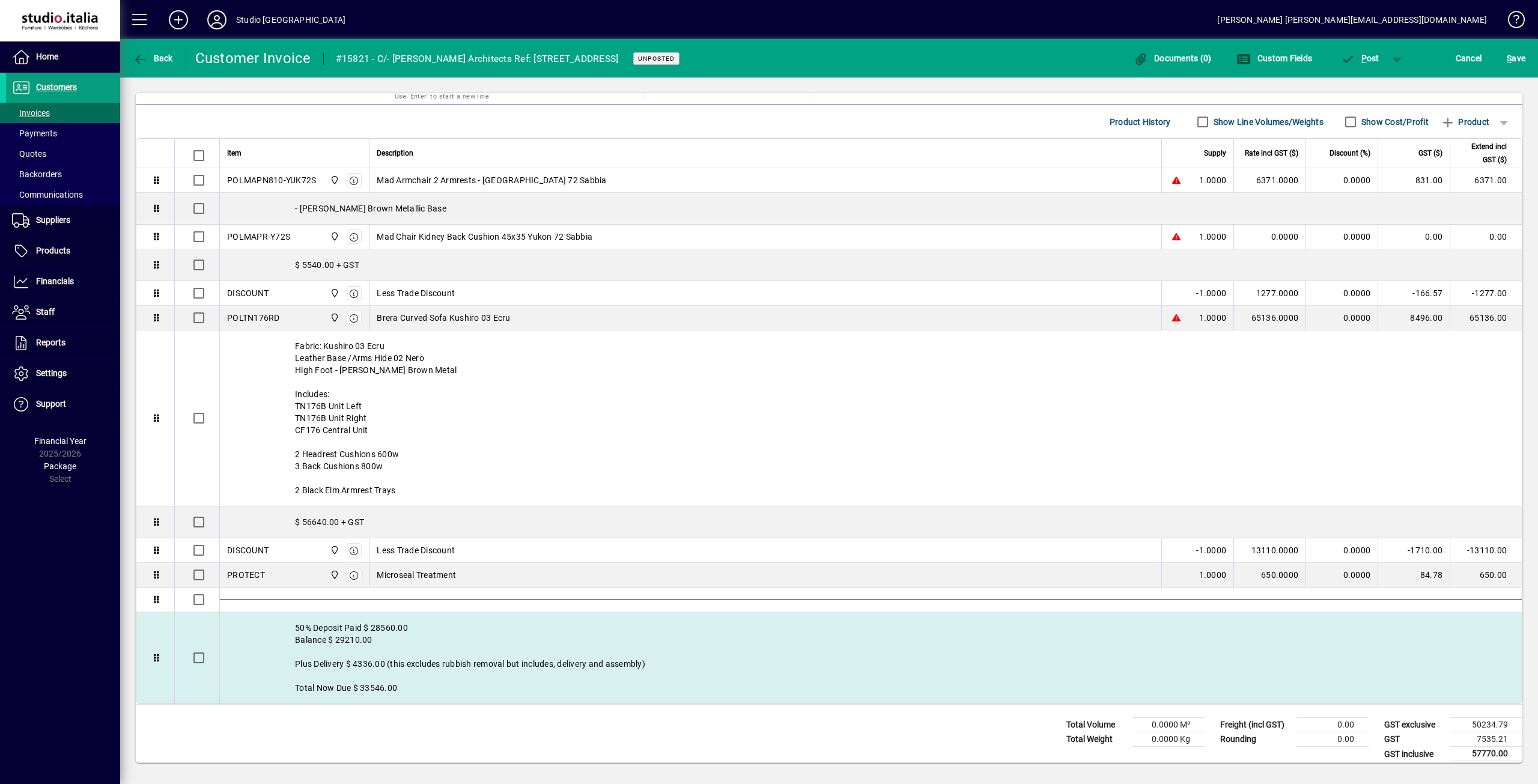
click at [368, 642] on div "50% Deposit Paid $ 28560.00 Balance $ 29210.00 Plus Delivery $ 4336.00 (this ex…" at bounding box center [871, 657] width 1302 height 91
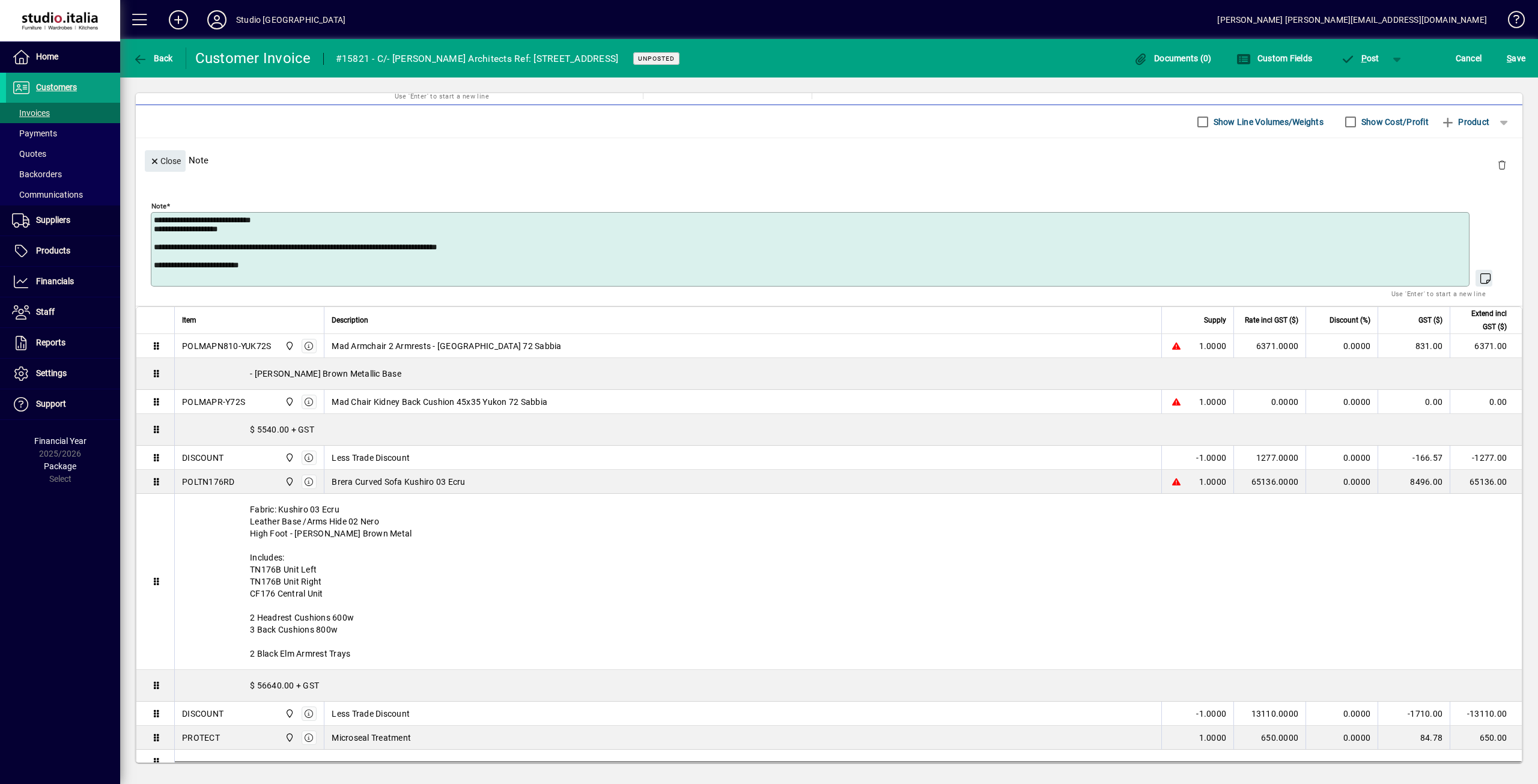
click at [223, 221] on textarea "**********" at bounding box center [811, 249] width 1315 height 67
click at [191, 233] on textarea "**********" at bounding box center [811, 249] width 1315 height 67
type textarea "**********"
click at [151, 158] on icon "button" at bounding box center [155, 162] width 10 height 9
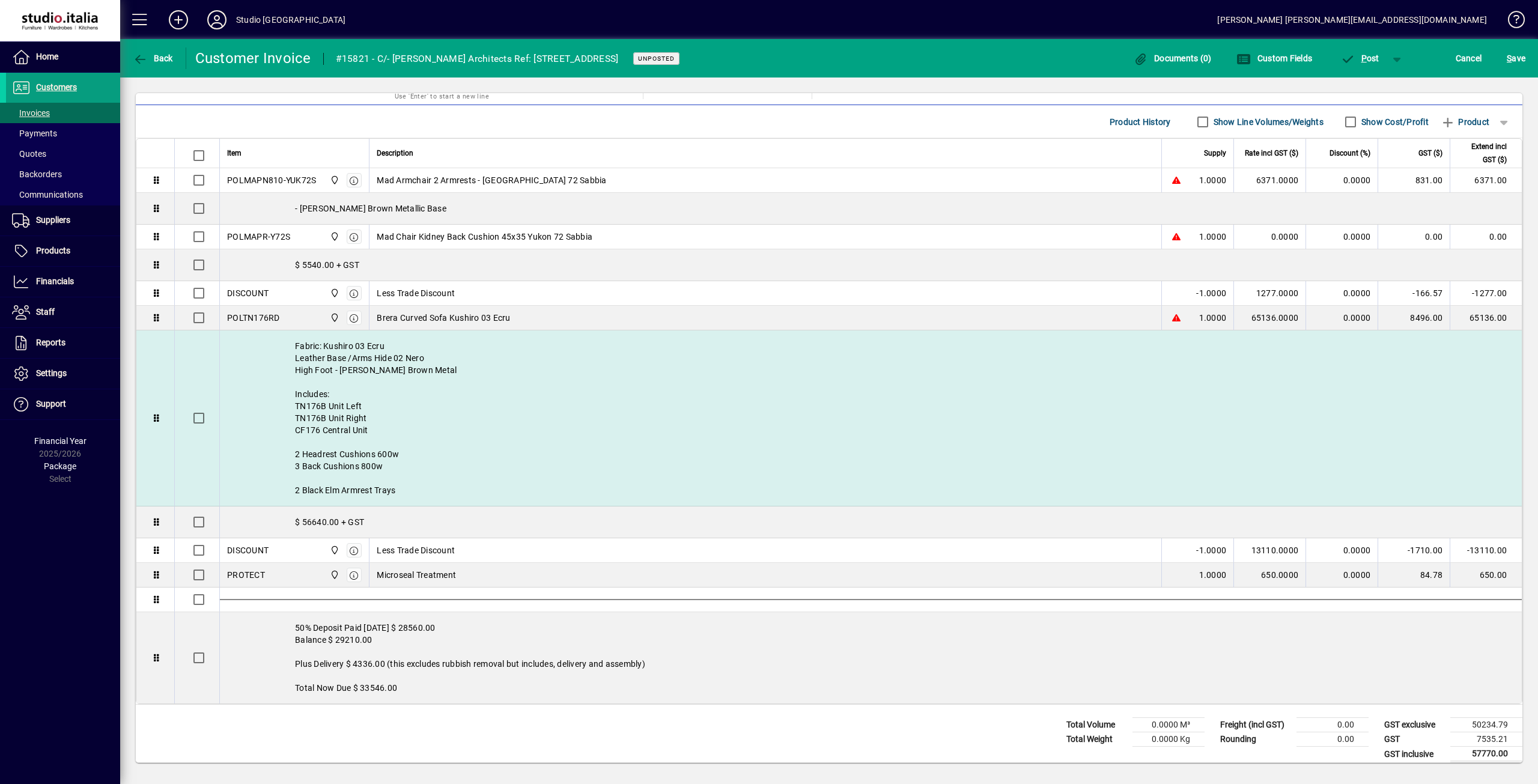
scroll to position [430, 0]
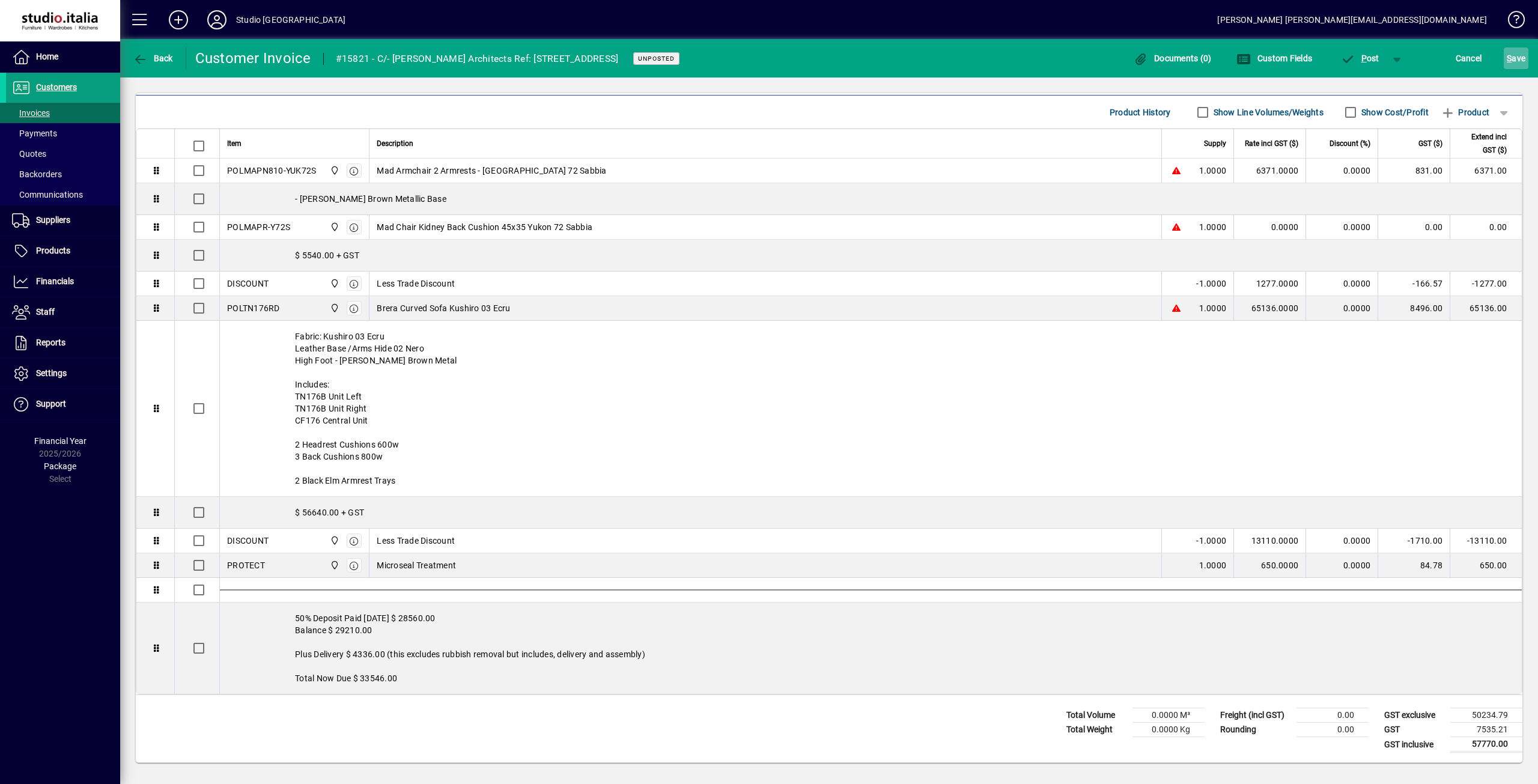
click at [1507, 60] on span "S" at bounding box center [1509, 58] width 4 height 10
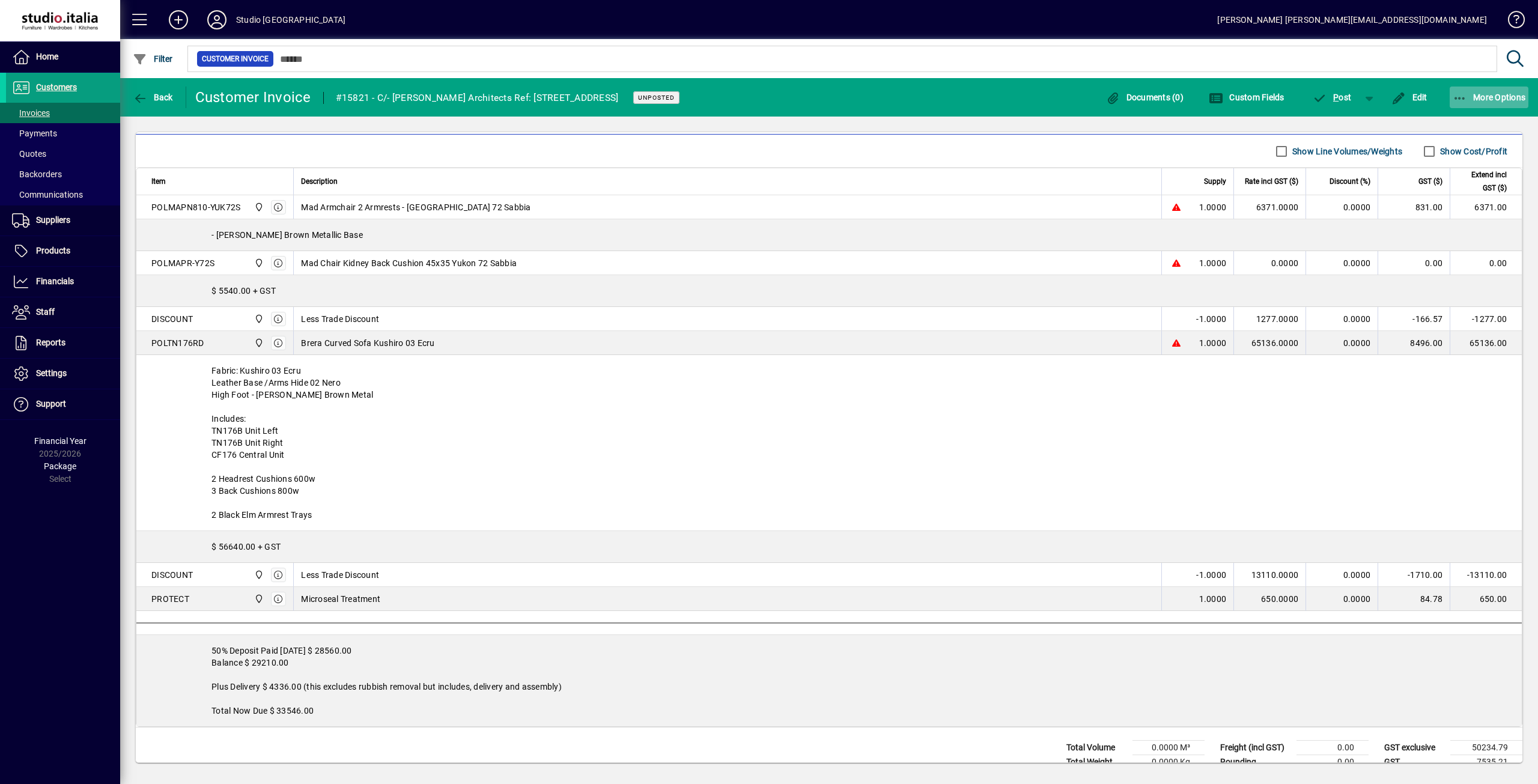
click at [1488, 100] on span "More Options" at bounding box center [1490, 97] width 73 height 10
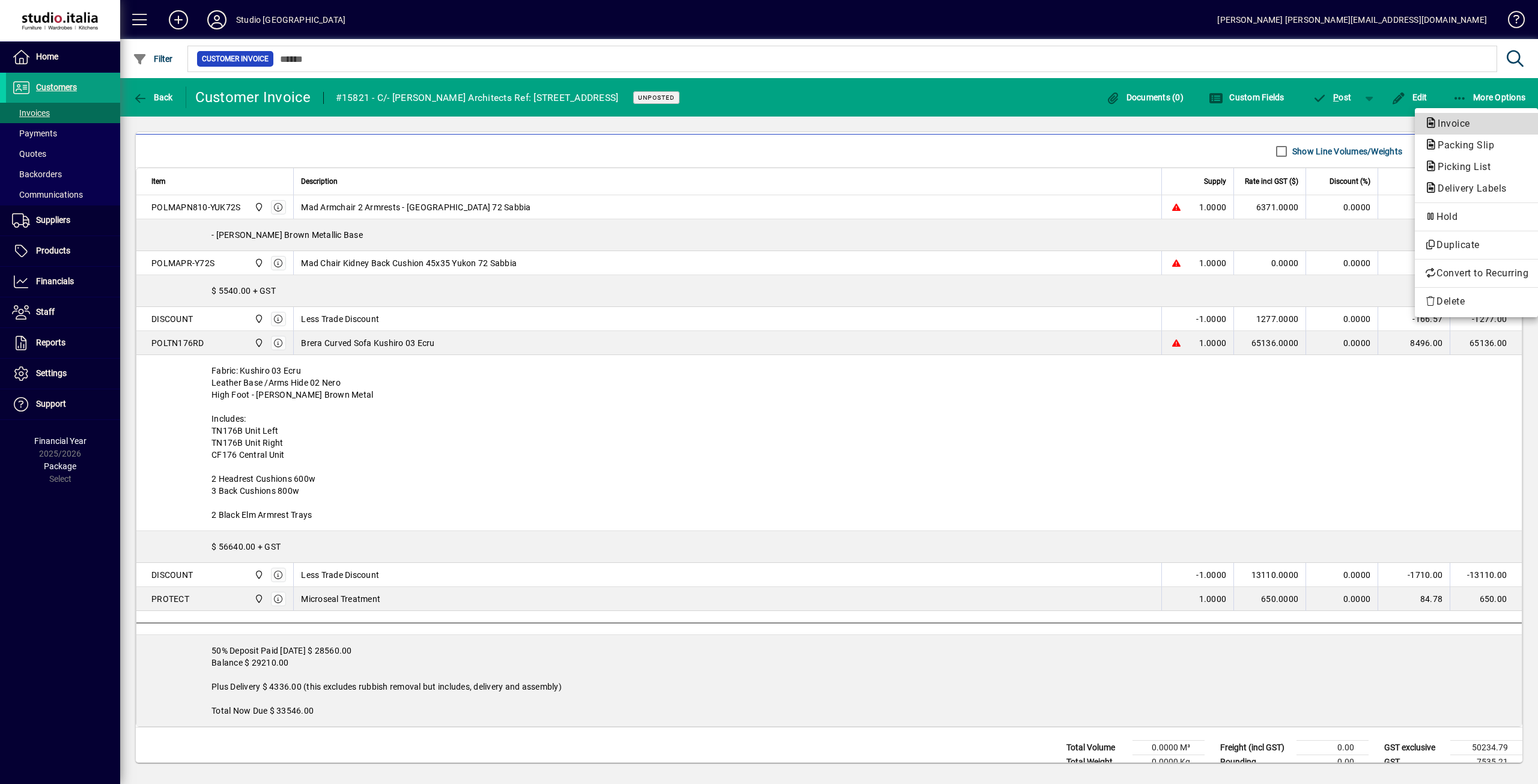
click at [1460, 128] on span "Invoice" at bounding box center [1451, 123] width 52 height 11
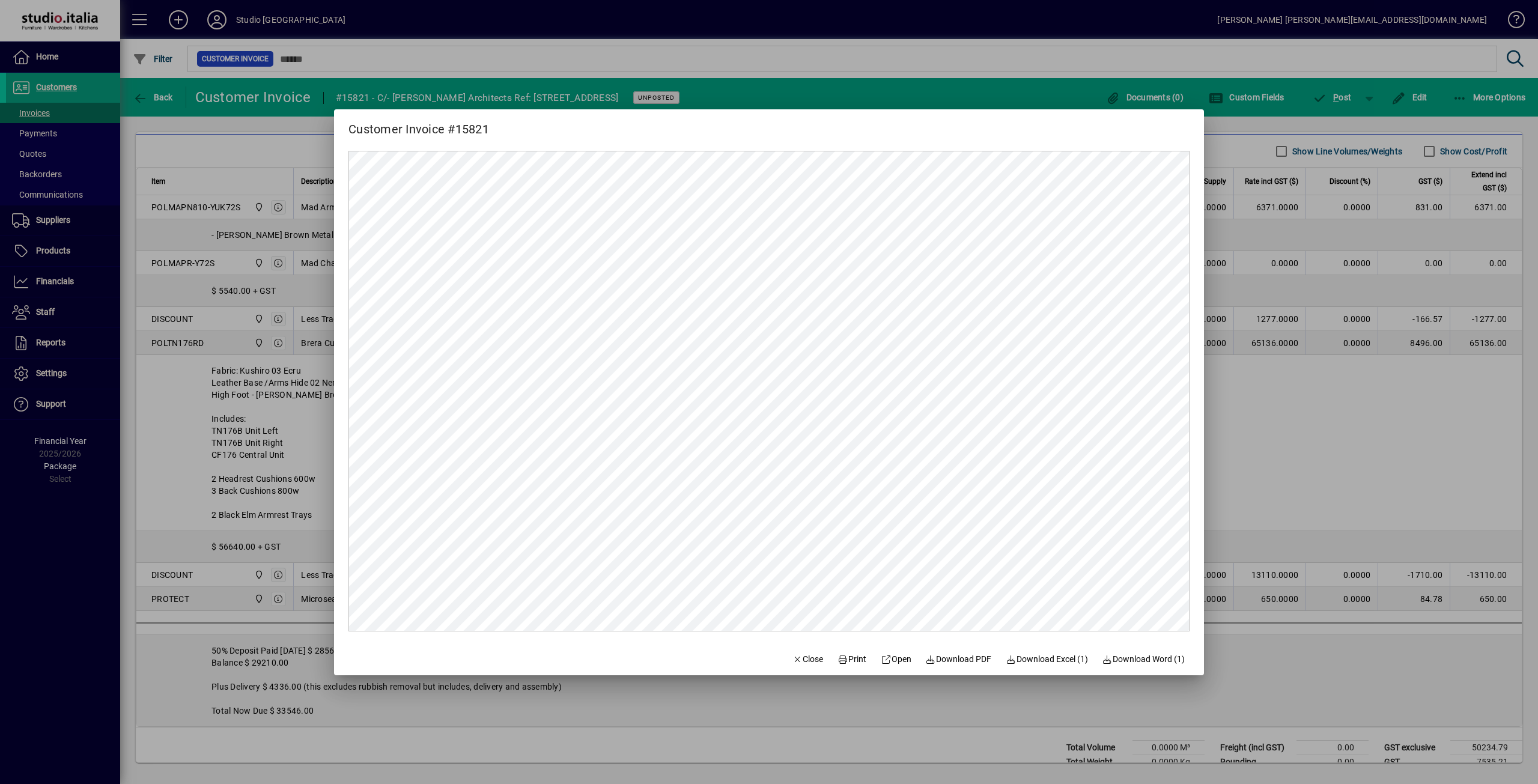
scroll to position [0, 0]
click at [818, 656] on span "button" at bounding box center [808, 659] width 41 height 29
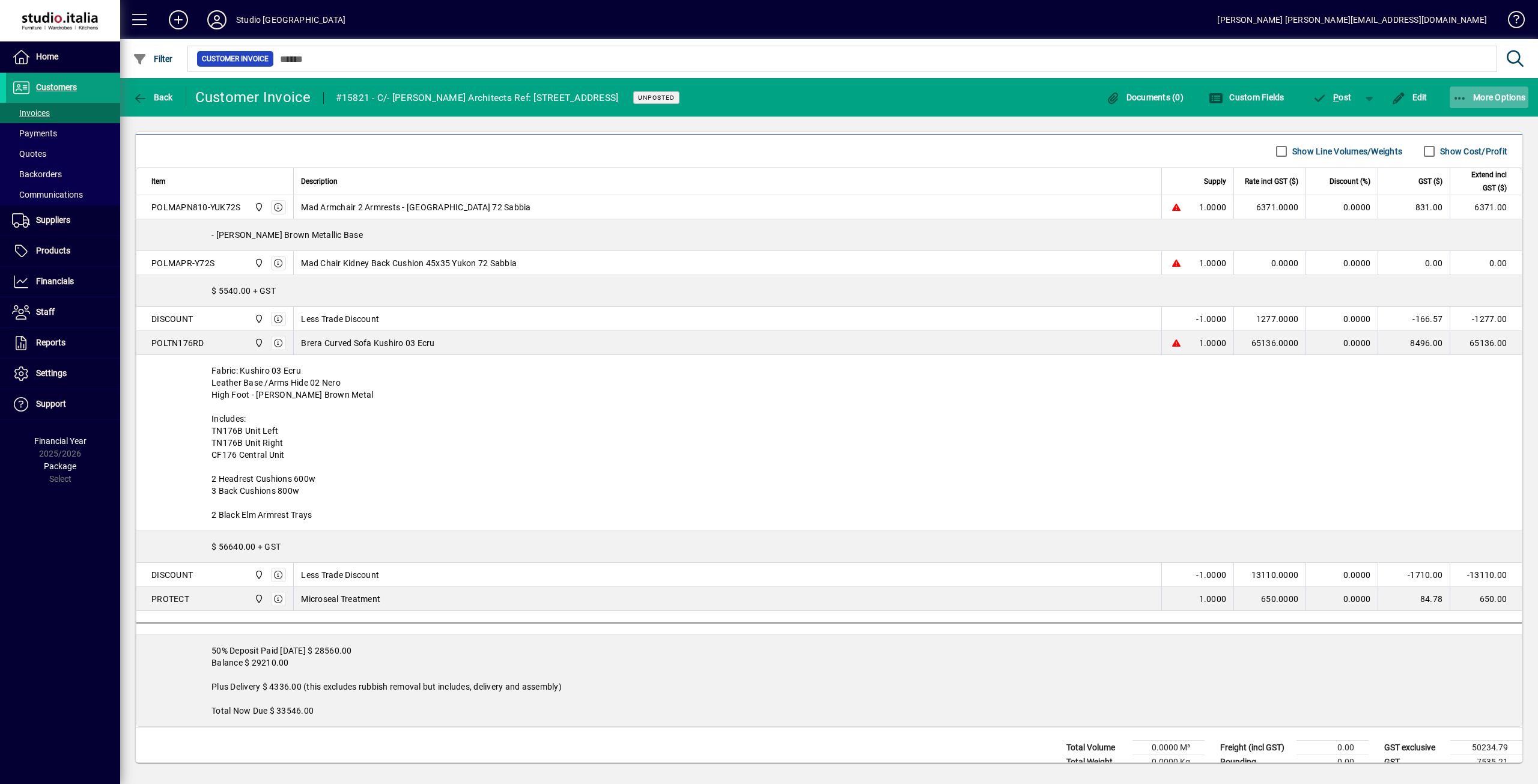
click at [1487, 96] on span "More Options" at bounding box center [1490, 97] width 73 height 10
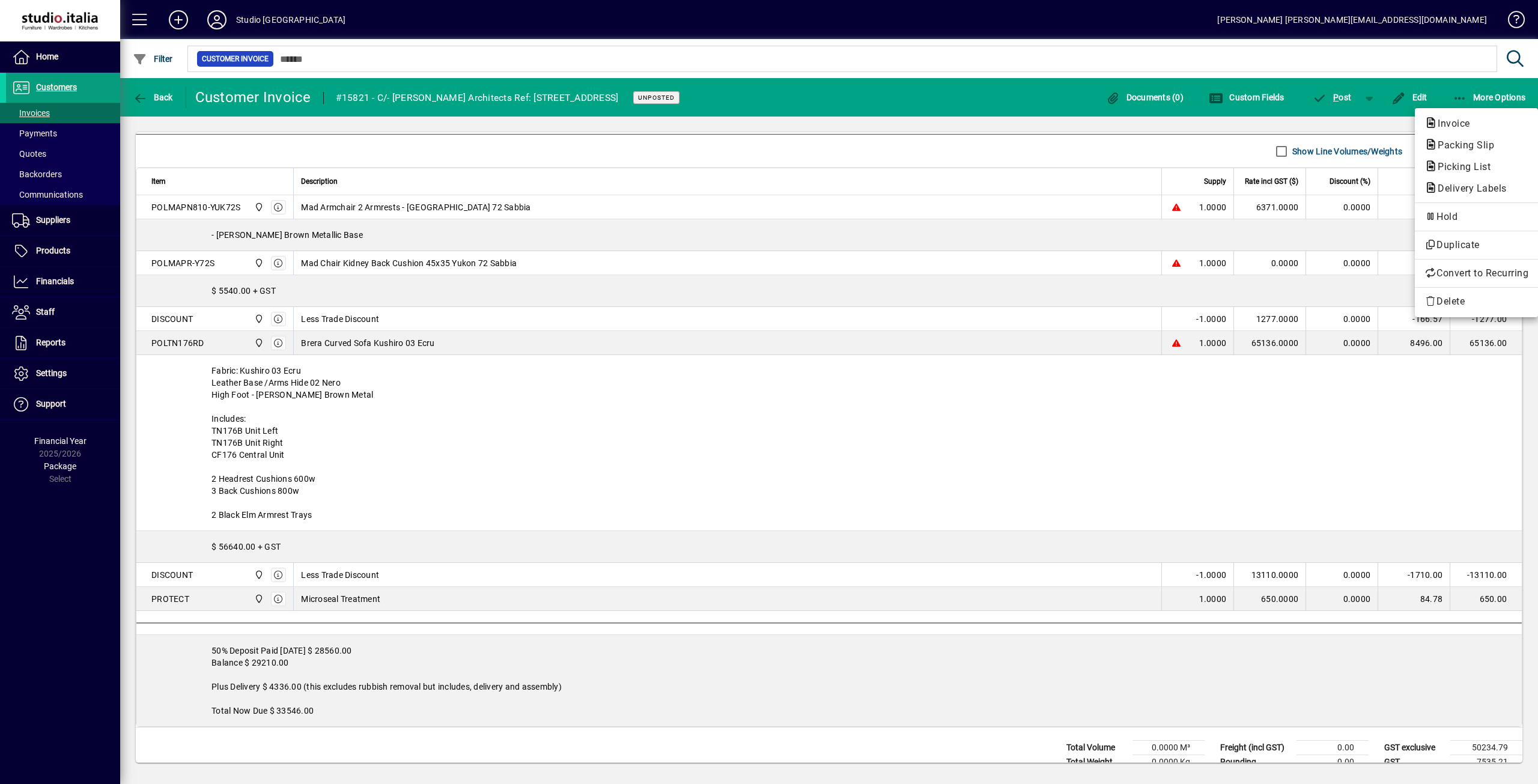
click at [1242, 458] on div at bounding box center [769, 392] width 1538 height 784
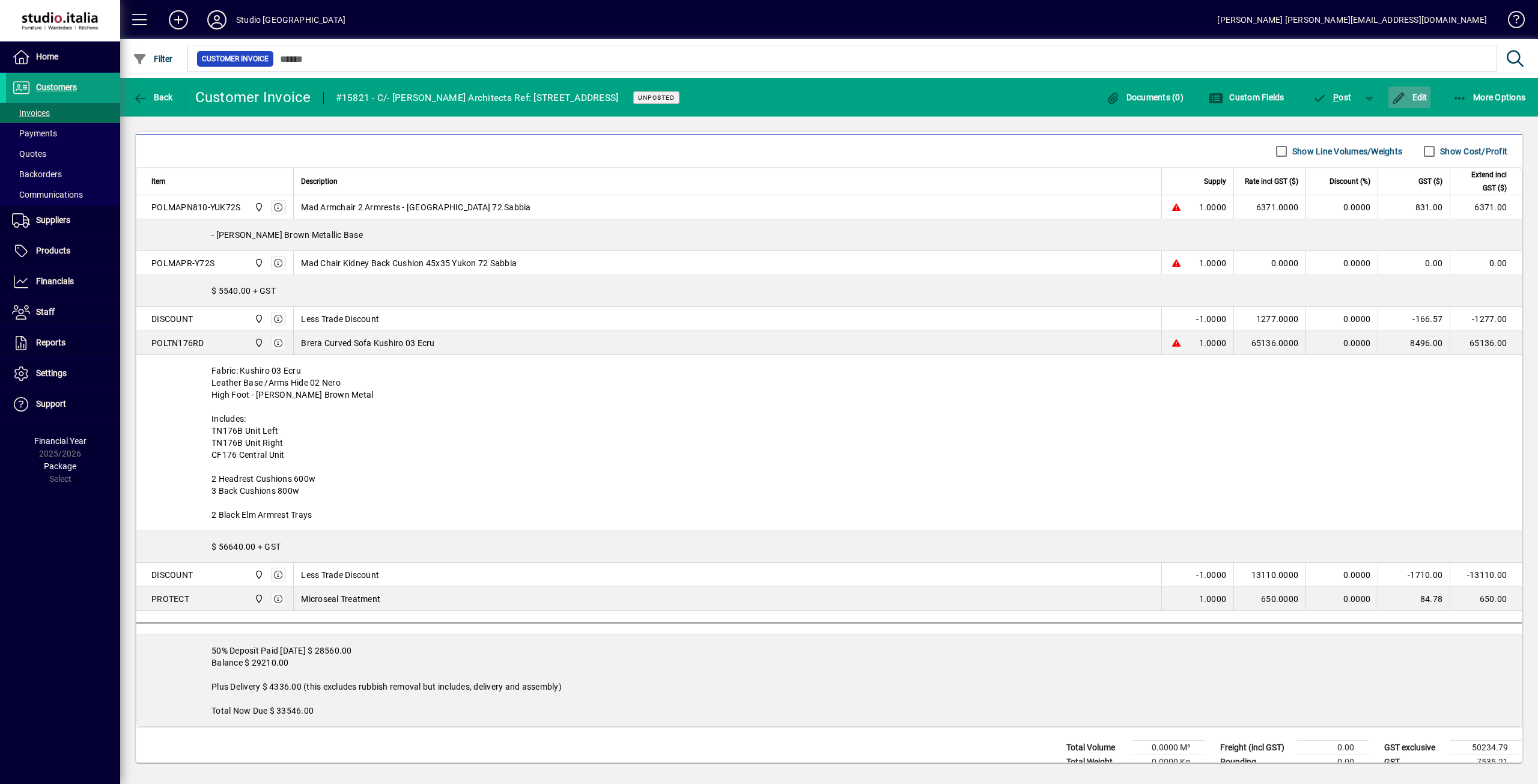
click at [1396, 99] on icon "button" at bounding box center [1399, 99] width 15 height 12
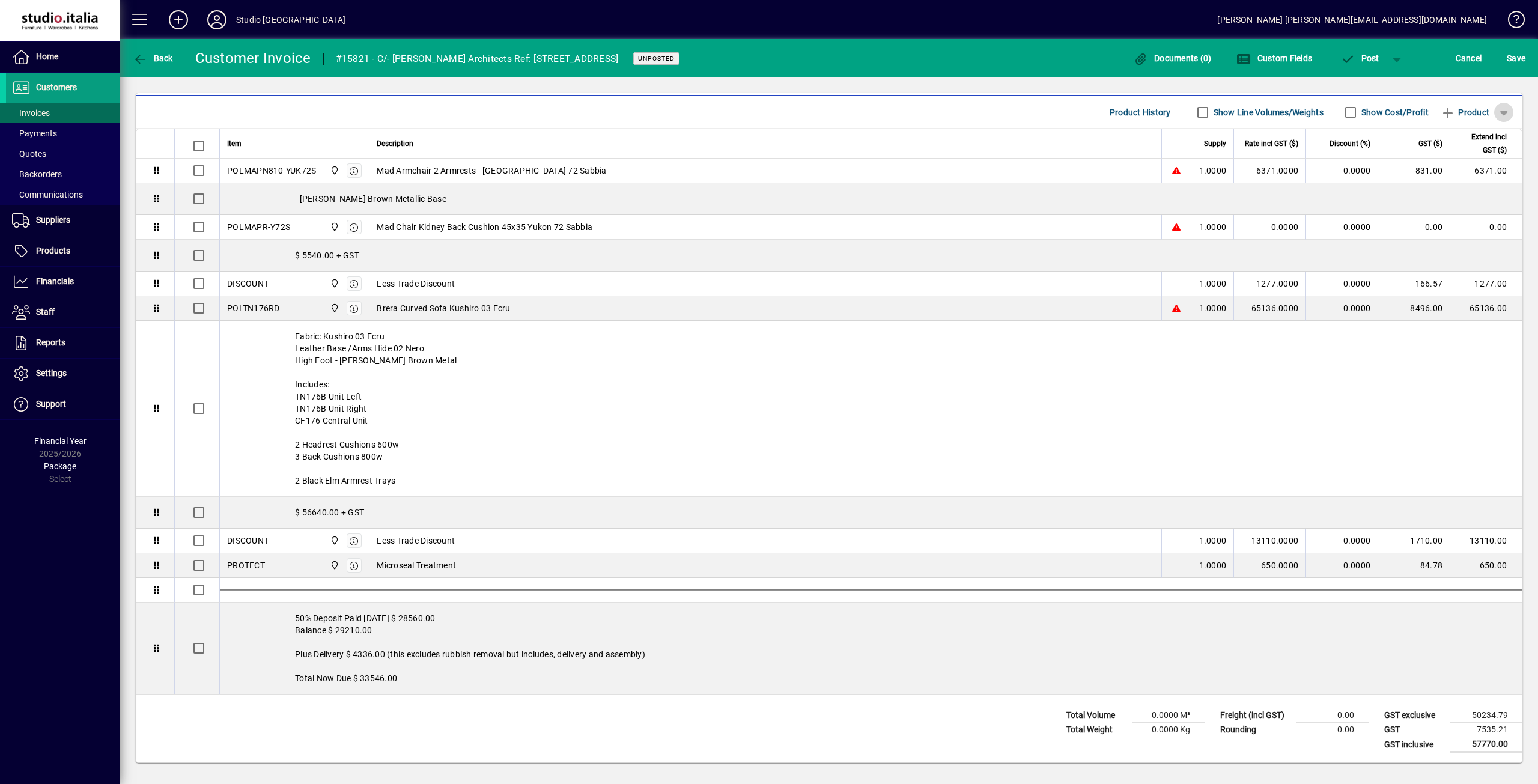
click at [1496, 114] on span "button" at bounding box center [1504, 112] width 29 height 29
click at [1477, 204] on span "Separator" at bounding box center [1454, 202] width 51 height 14
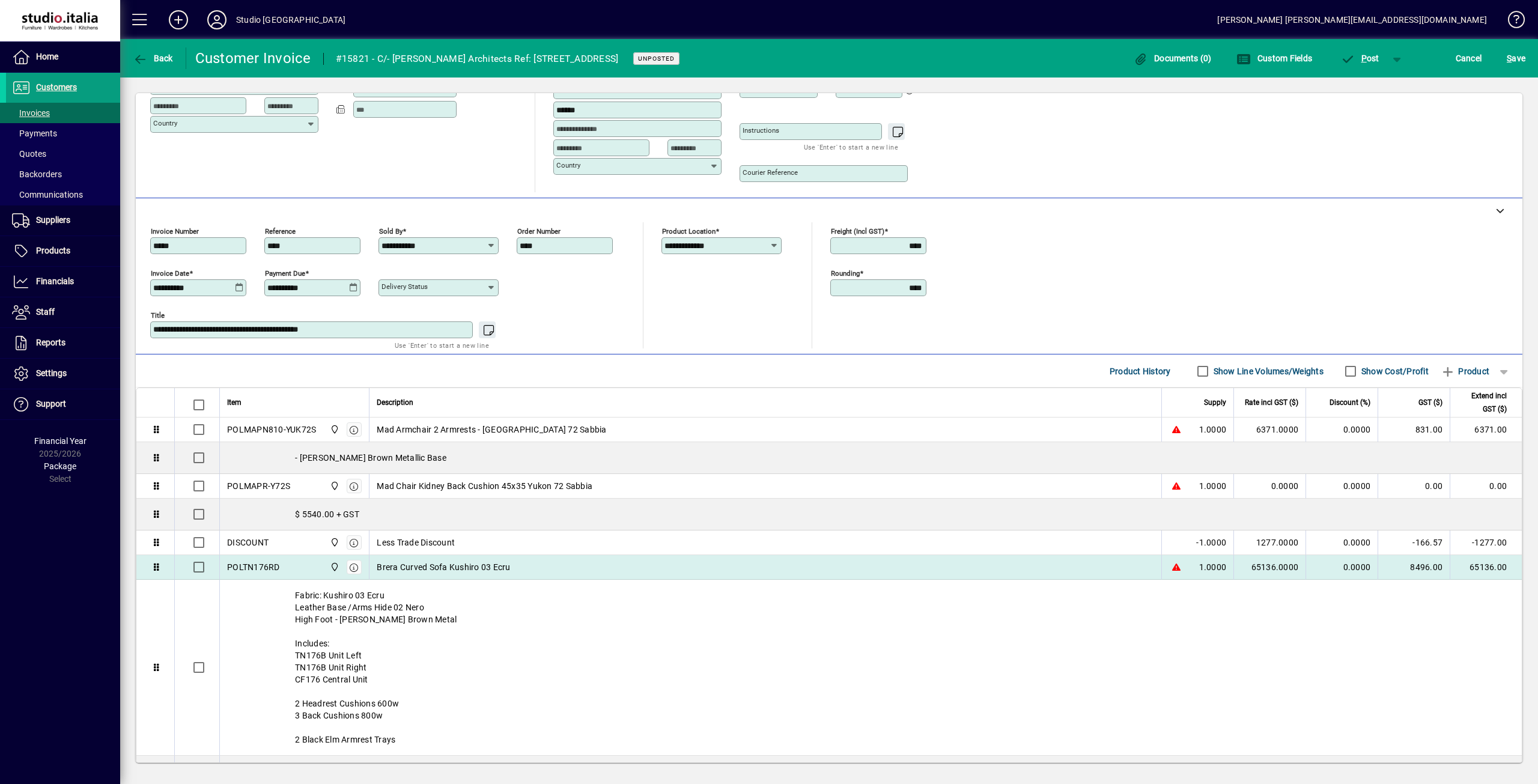
scroll to position [102, 0]
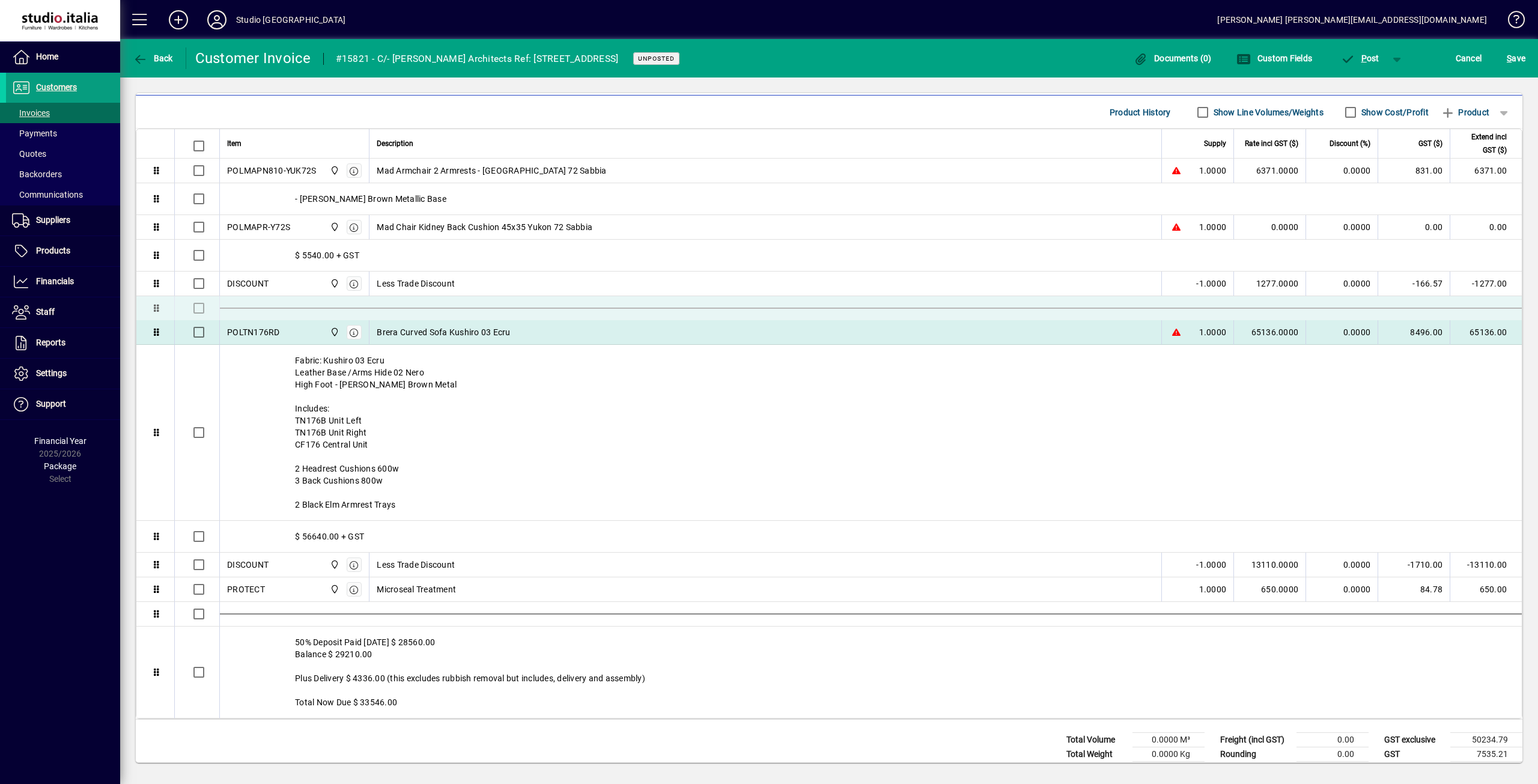
drag, startPoint x: 631, startPoint y: 702, endPoint x: 608, endPoint y: 309, distance: 393.7
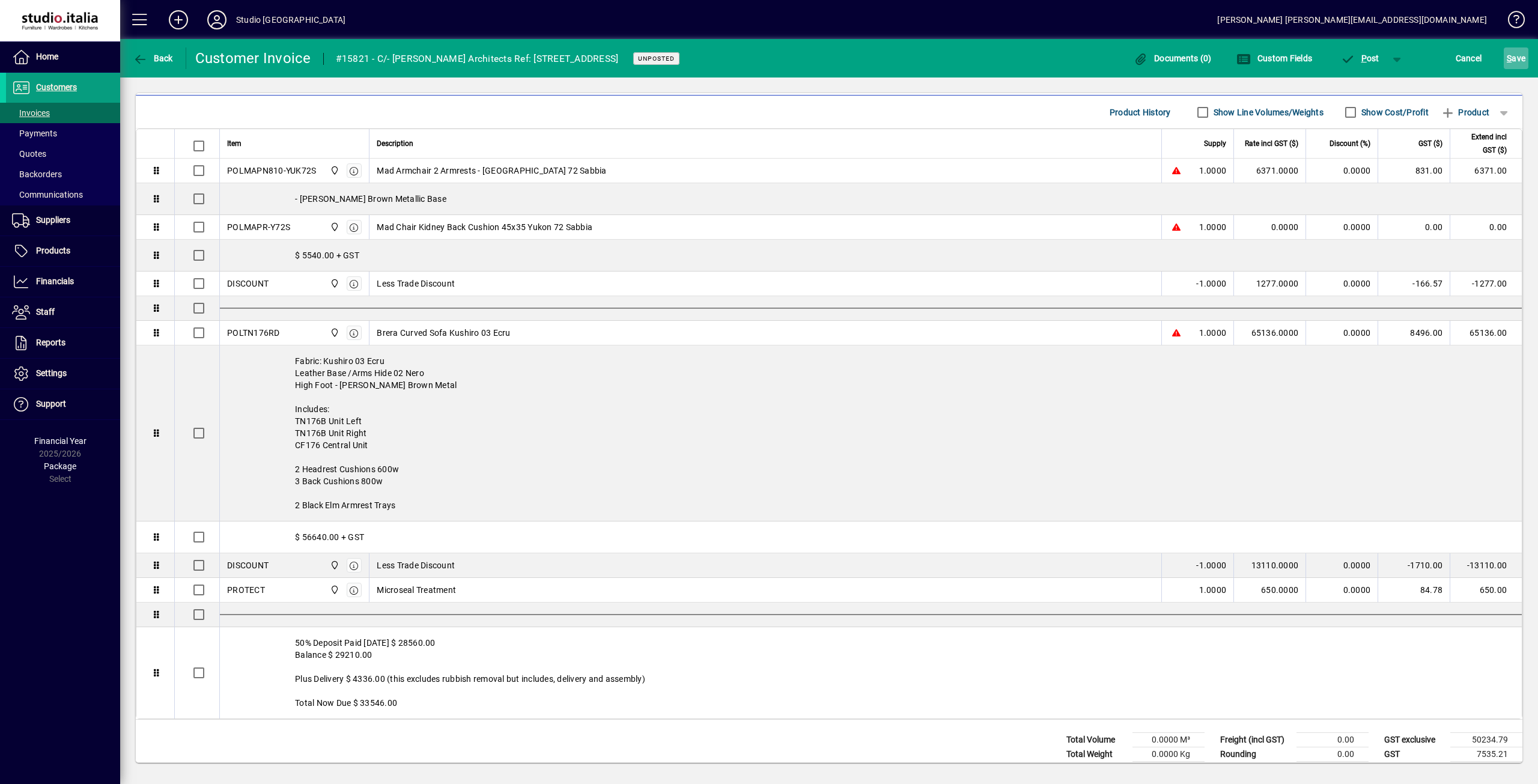
click at [1520, 62] on span "S ave" at bounding box center [1516, 59] width 18 height 19
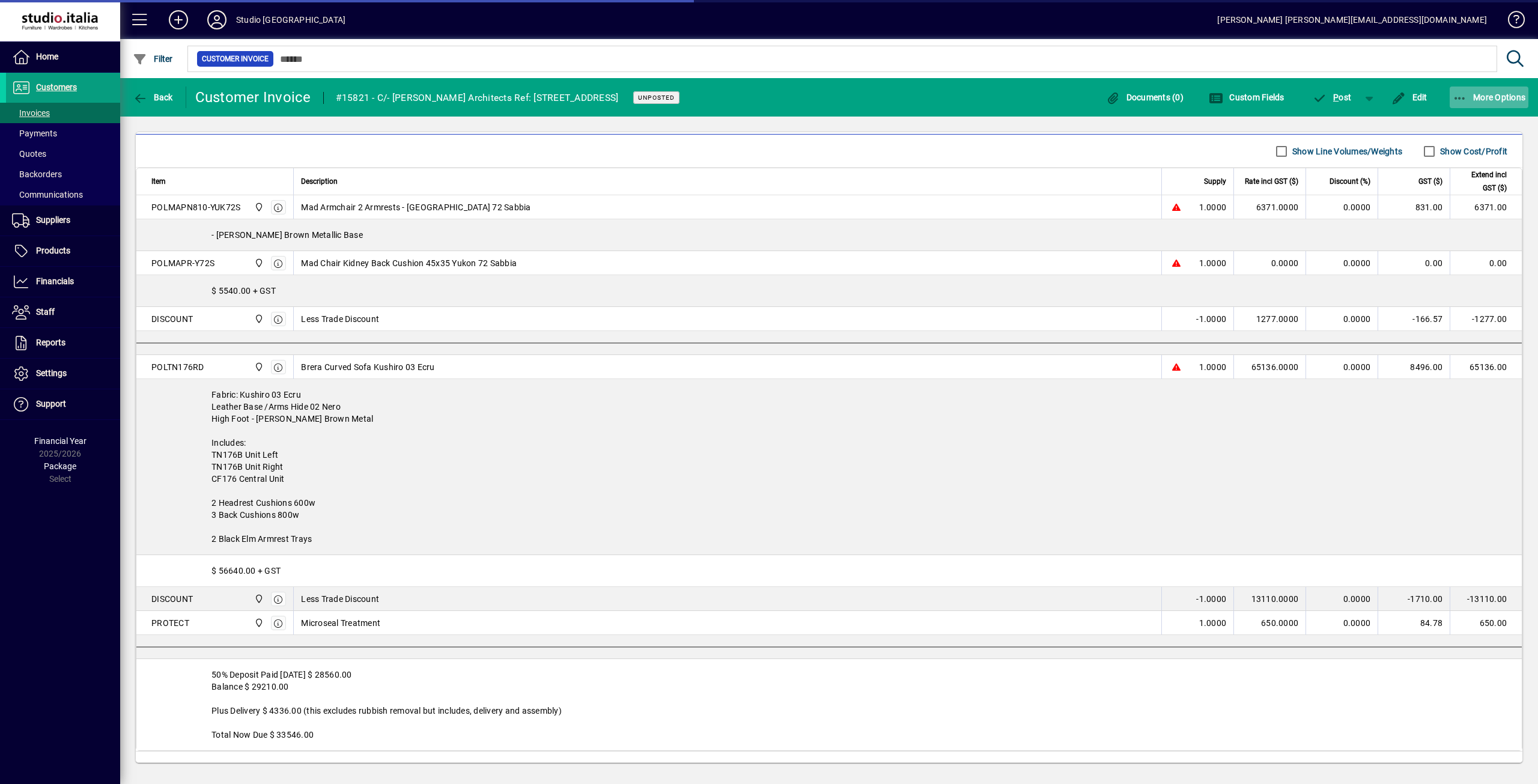
click at [1527, 87] on span "button" at bounding box center [1489, 97] width 80 height 29
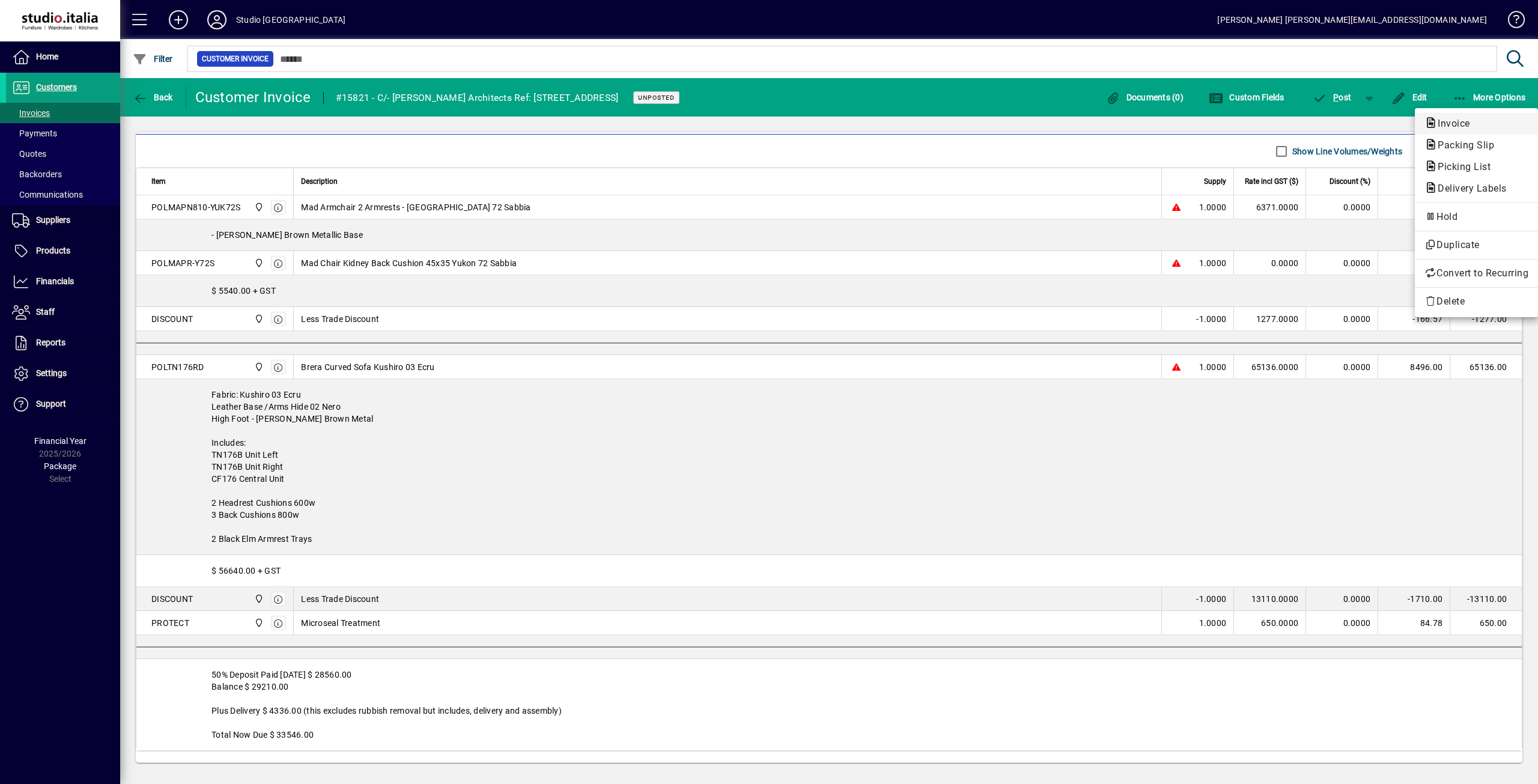
click at [1444, 116] on button "Invoice" at bounding box center [1477, 123] width 123 height 22
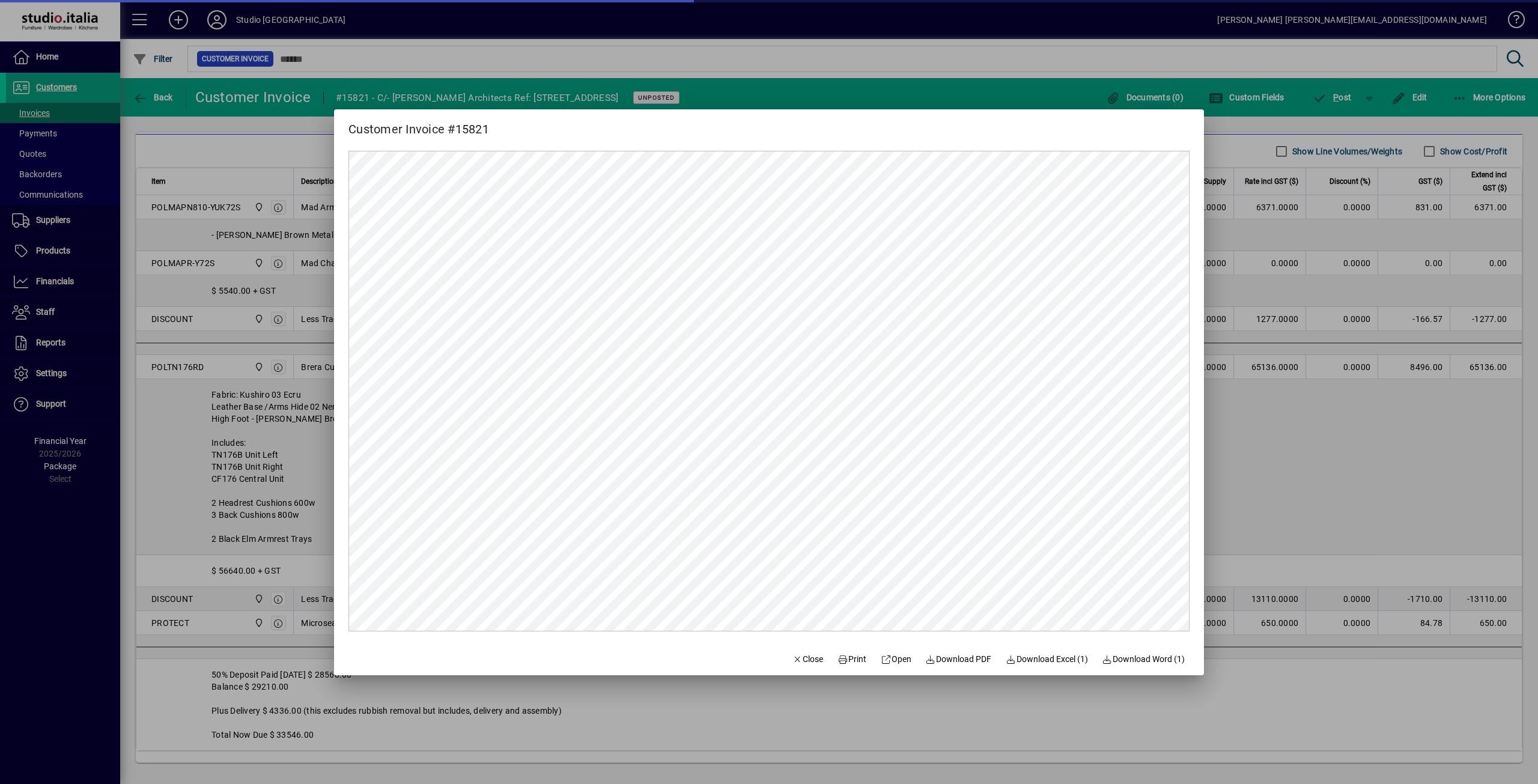
scroll to position [0, 0]
click at [960, 659] on span "Download PDF" at bounding box center [959, 659] width 66 height 12
click at [794, 656] on span "Close" at bounding box center [809, 659] width 31 height 12
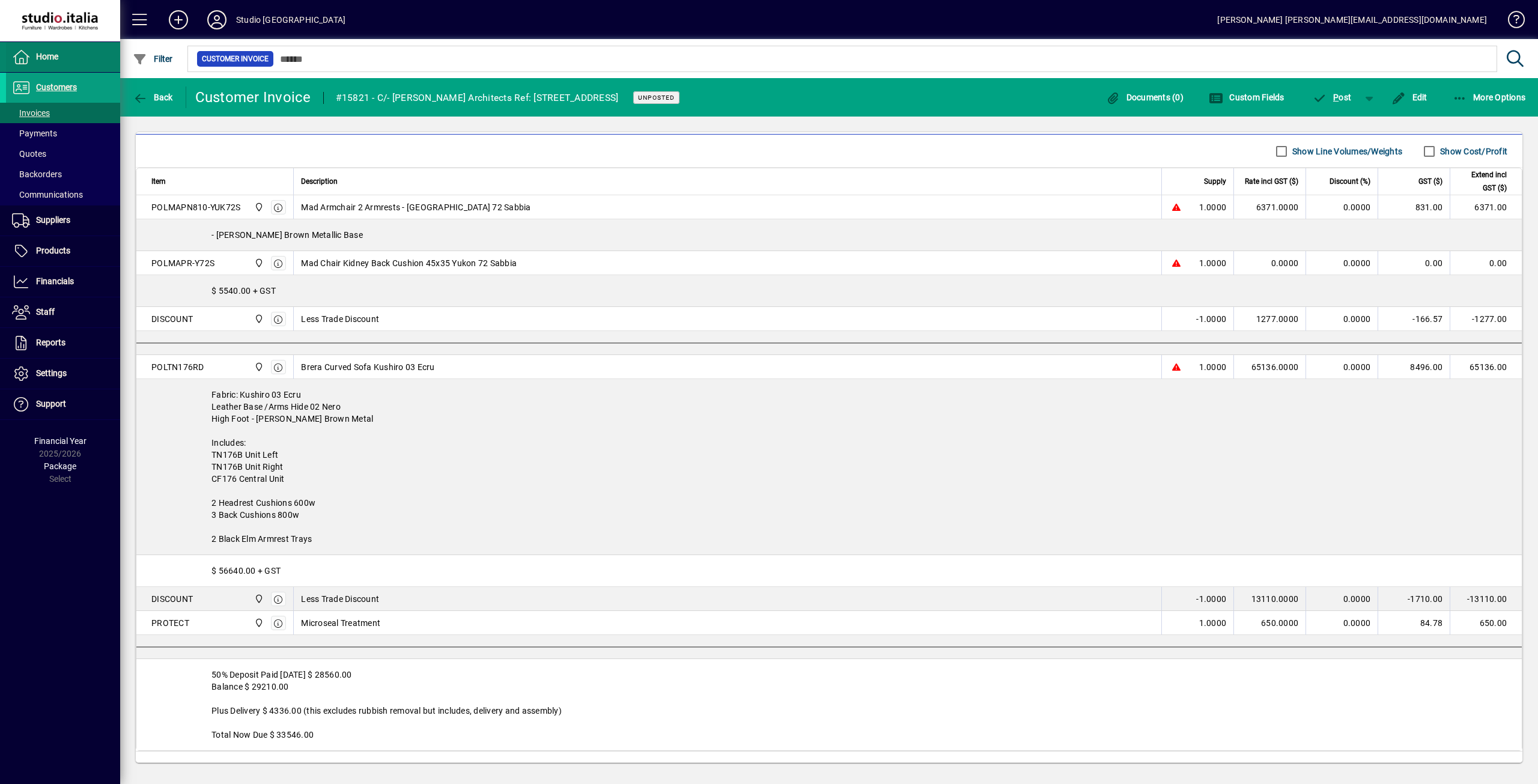
click at [42, 49] on span at bounding box center [63, 57] width 115 height 29
